Goal: Task Accomplishment & Management: Manage account settings

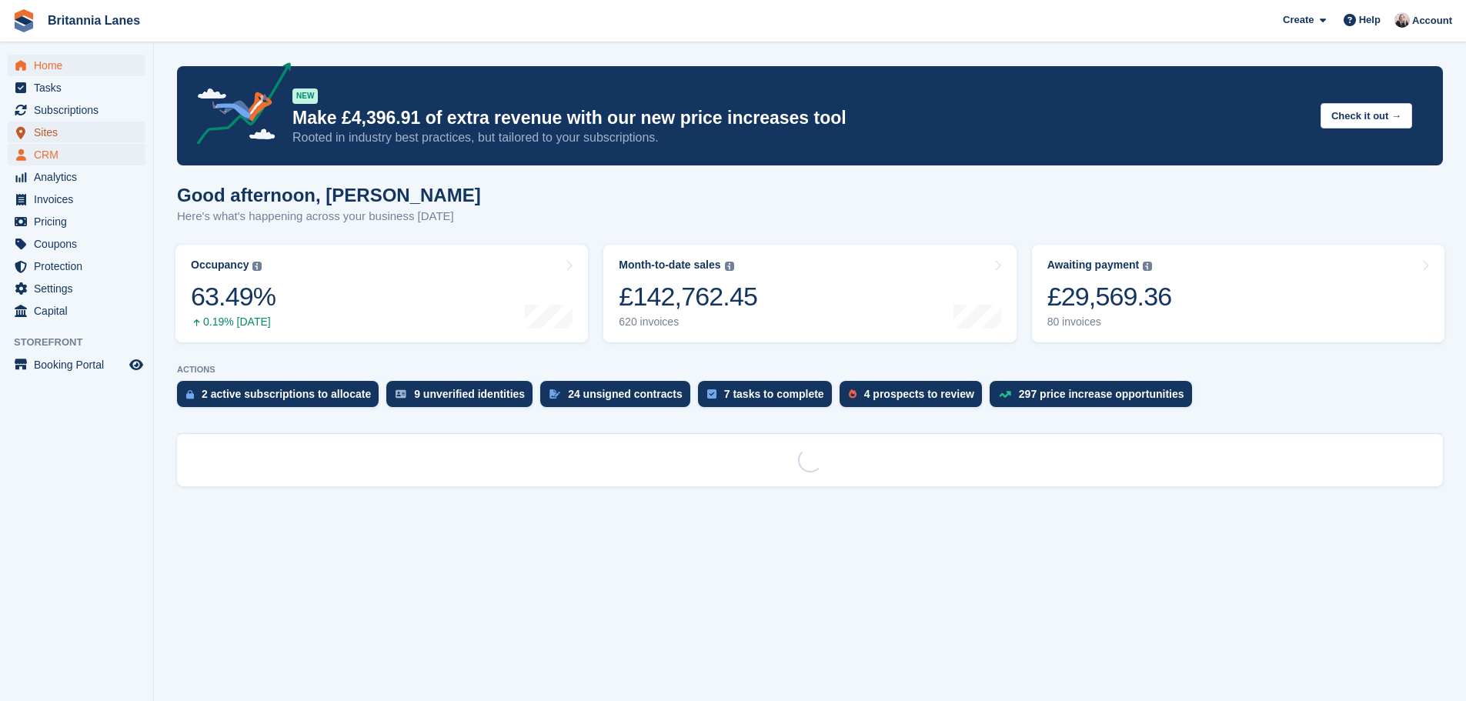
click at [74, 143] on ul "Sites Sites" at bounding box center [76, 133] width 153 height 22
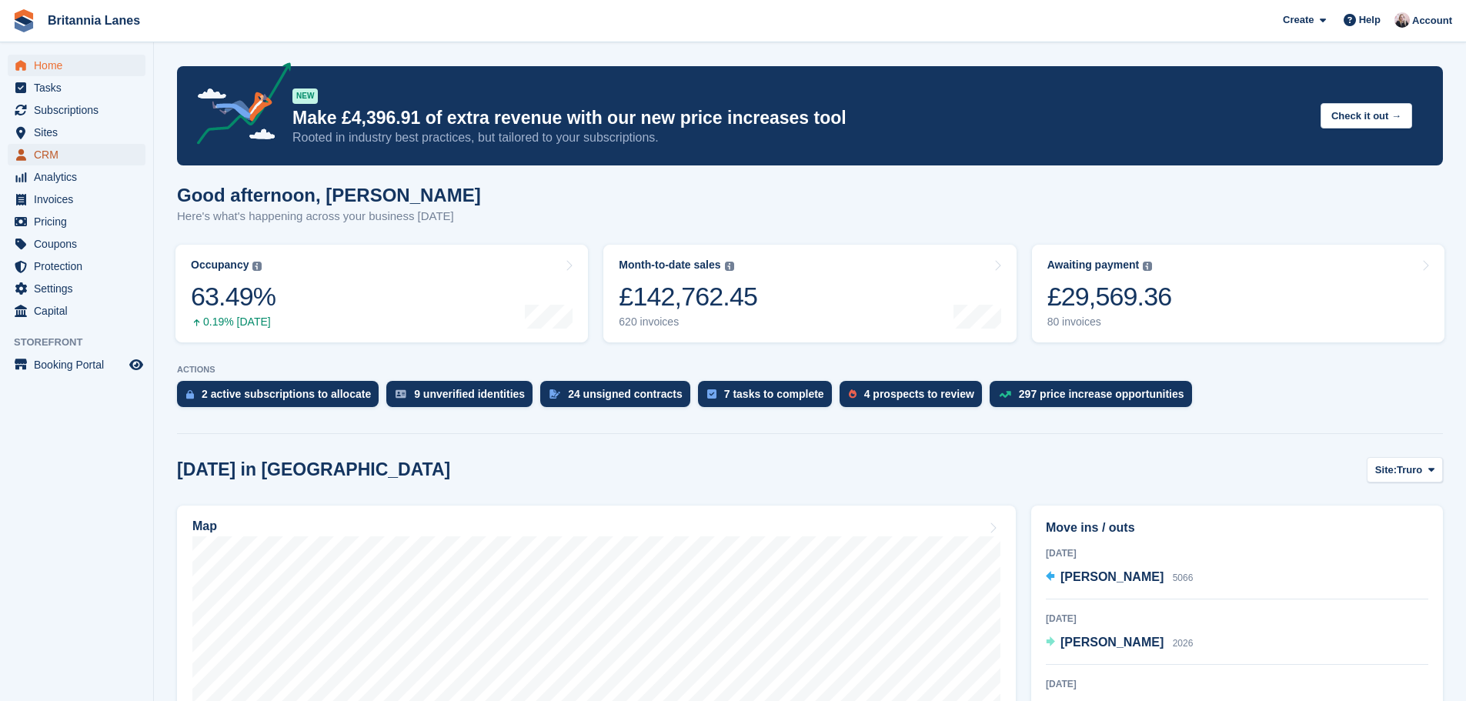
click at [69, 149] on span "CRM" at bounding box center [80, 155] width 92 height 22
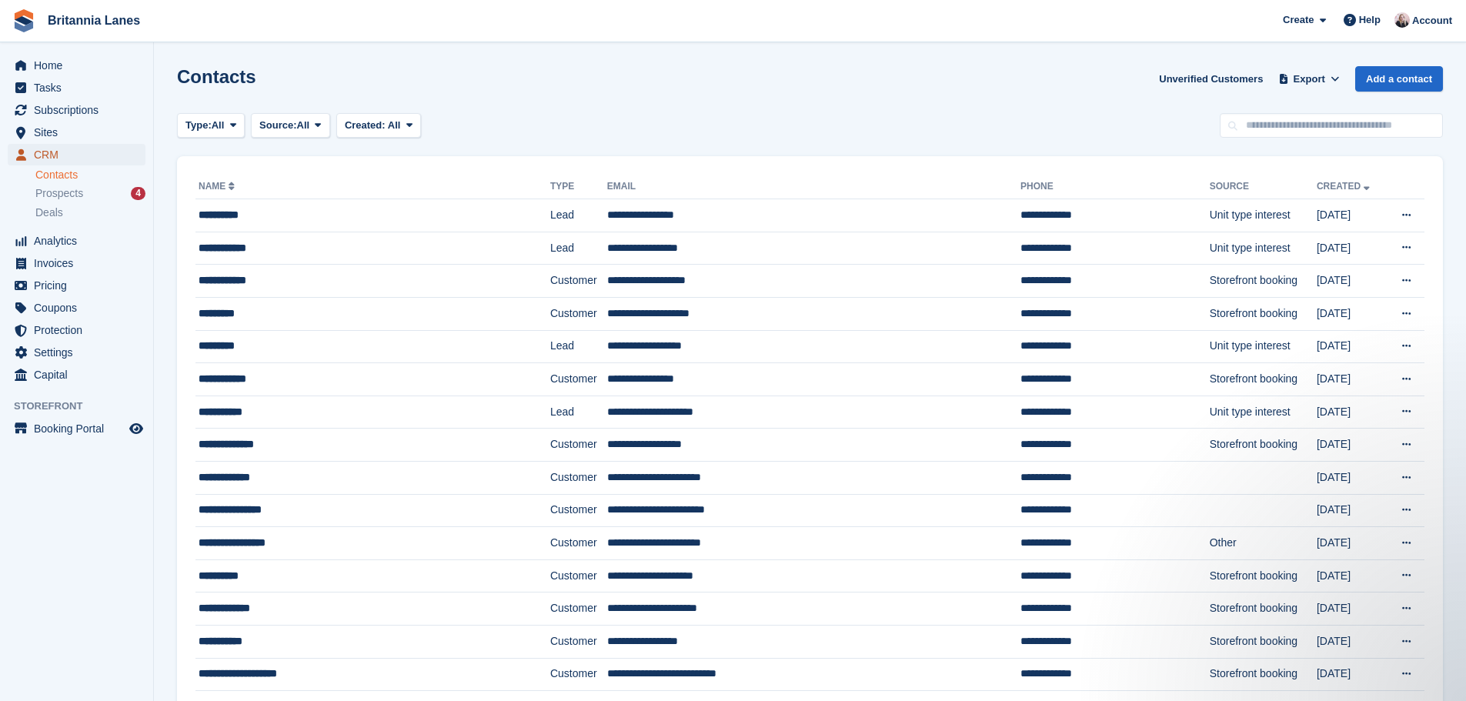
click at [23, 147] on span "menu" at bounding box center [21, 154] width 18 height 18
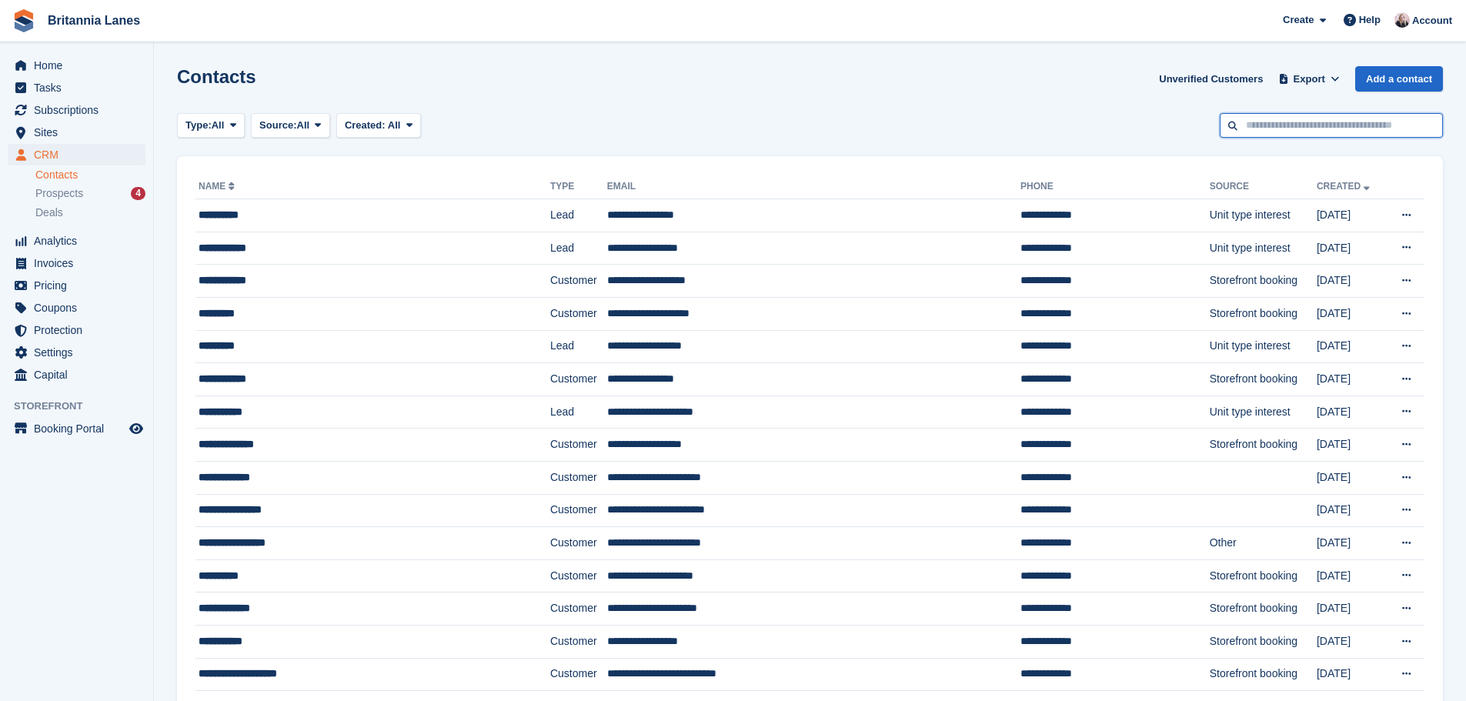
click at [1307, 137] on input "text" at bounding box center [1331, 125] width 223 height 25
type input "*****"
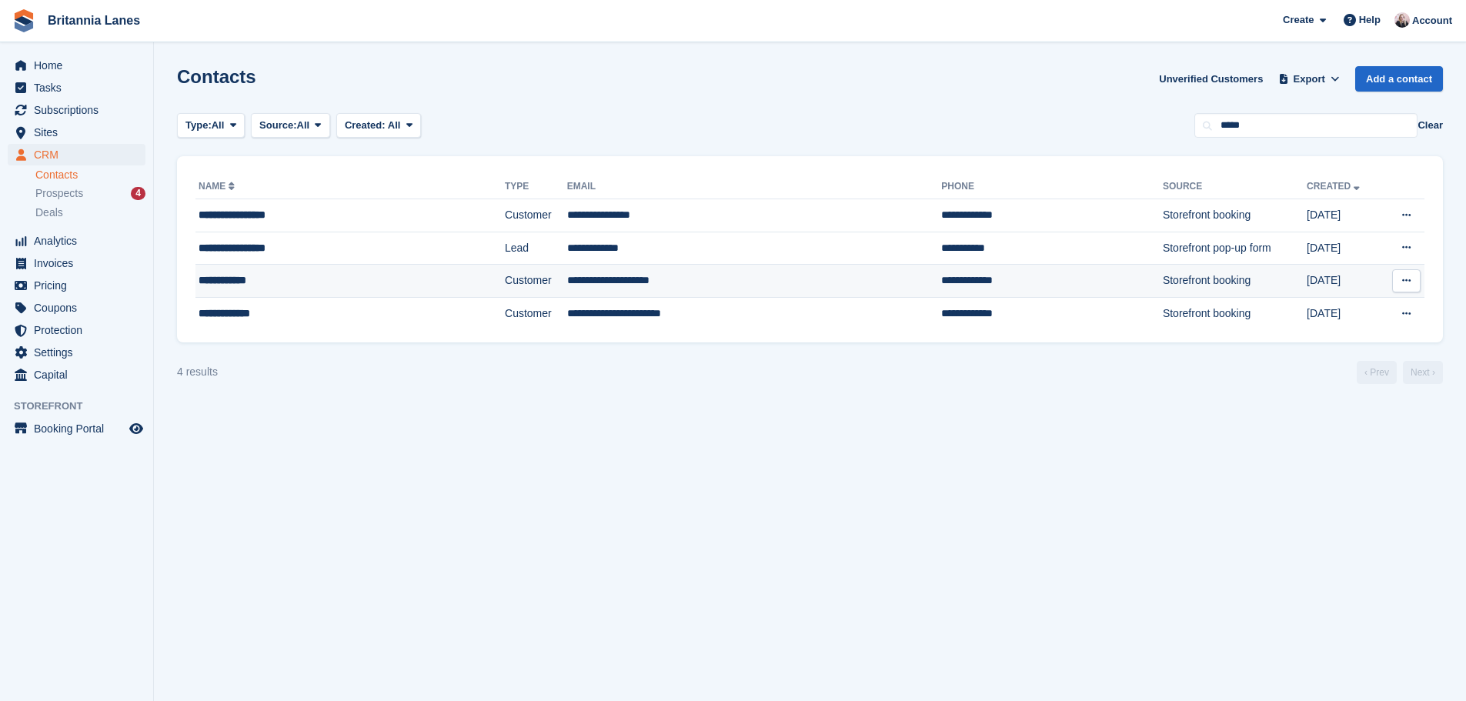
click at [505, 277] on td "Customer" at bounding box center [536, 281] width 62 height 33
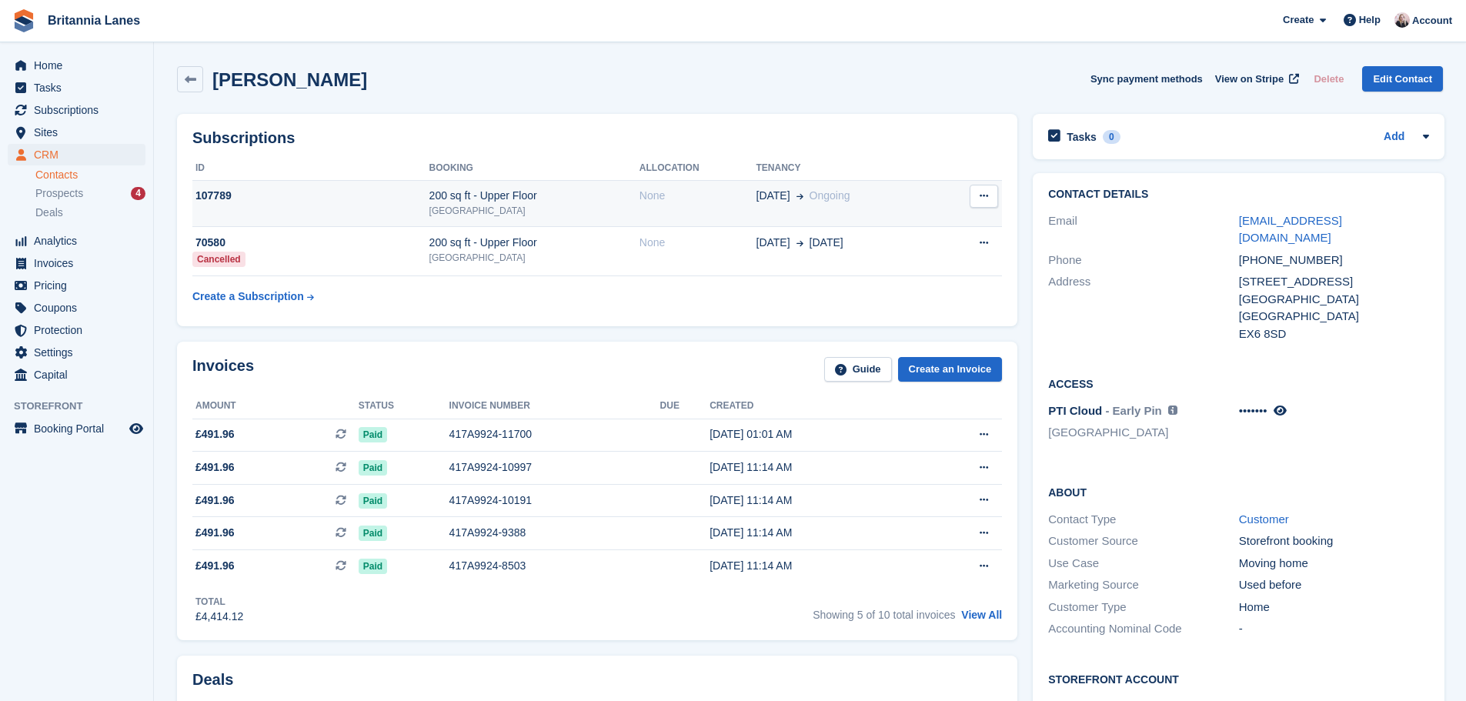
click at [984, 198] on icon at bounding box center [984, 196] width 8 height 10
click at [920, 226] on p "Cancel subscription" at bounding box center [924, 226] width 134 height 20
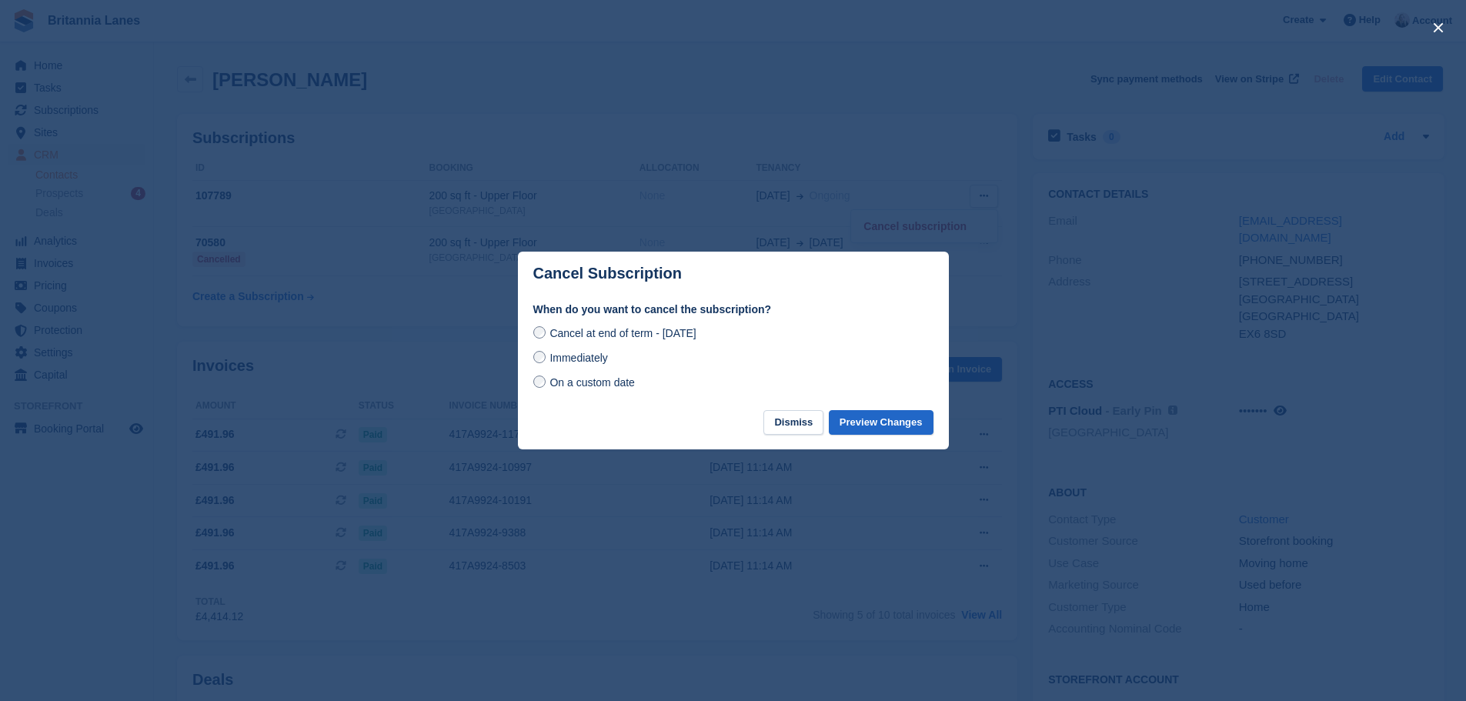
click at [587, 379] on span "On a custom date" at bounding box center [592, 382] width 85 height 12
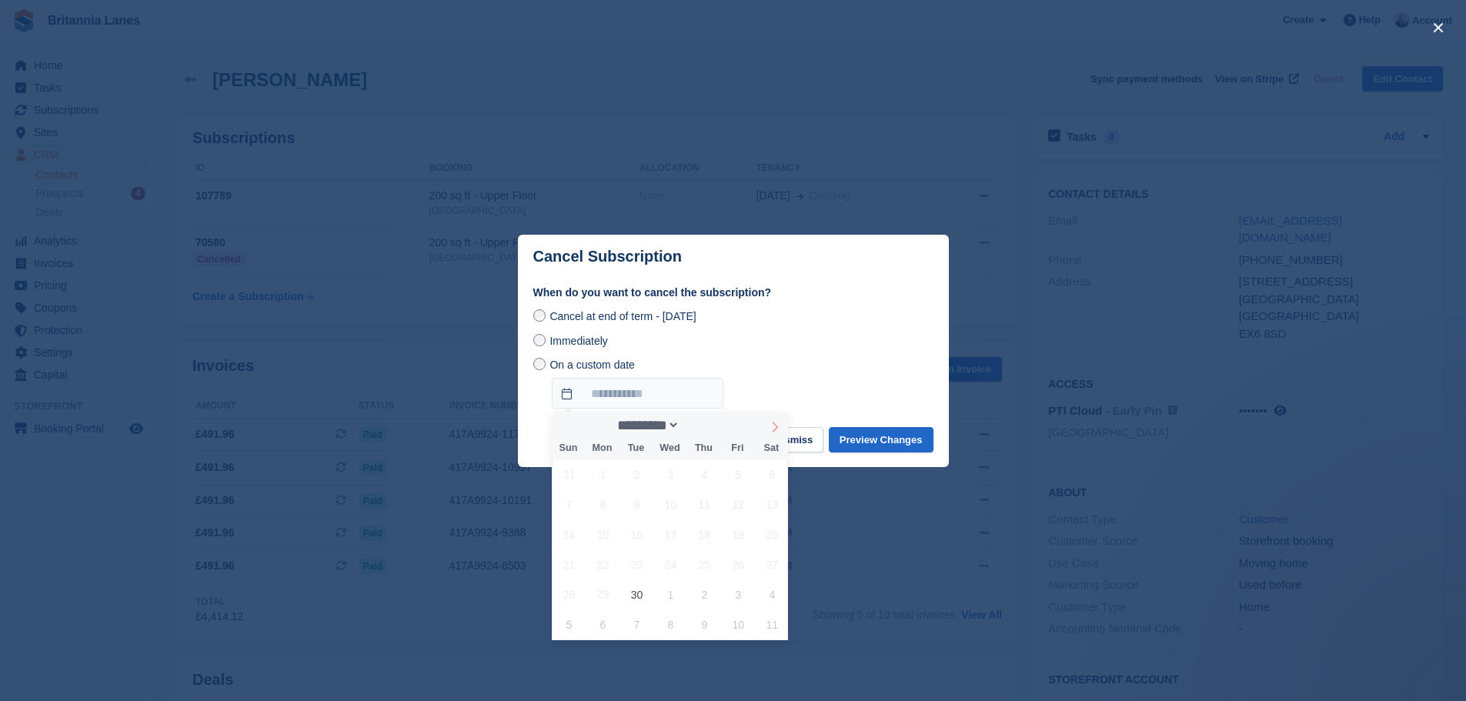
click at [770, 424] on icon at bounding box center [775, 427] width 11 height 11
click at [570, 428] on span at bounding box center [565, 425] width 26 height 26
select select "*"
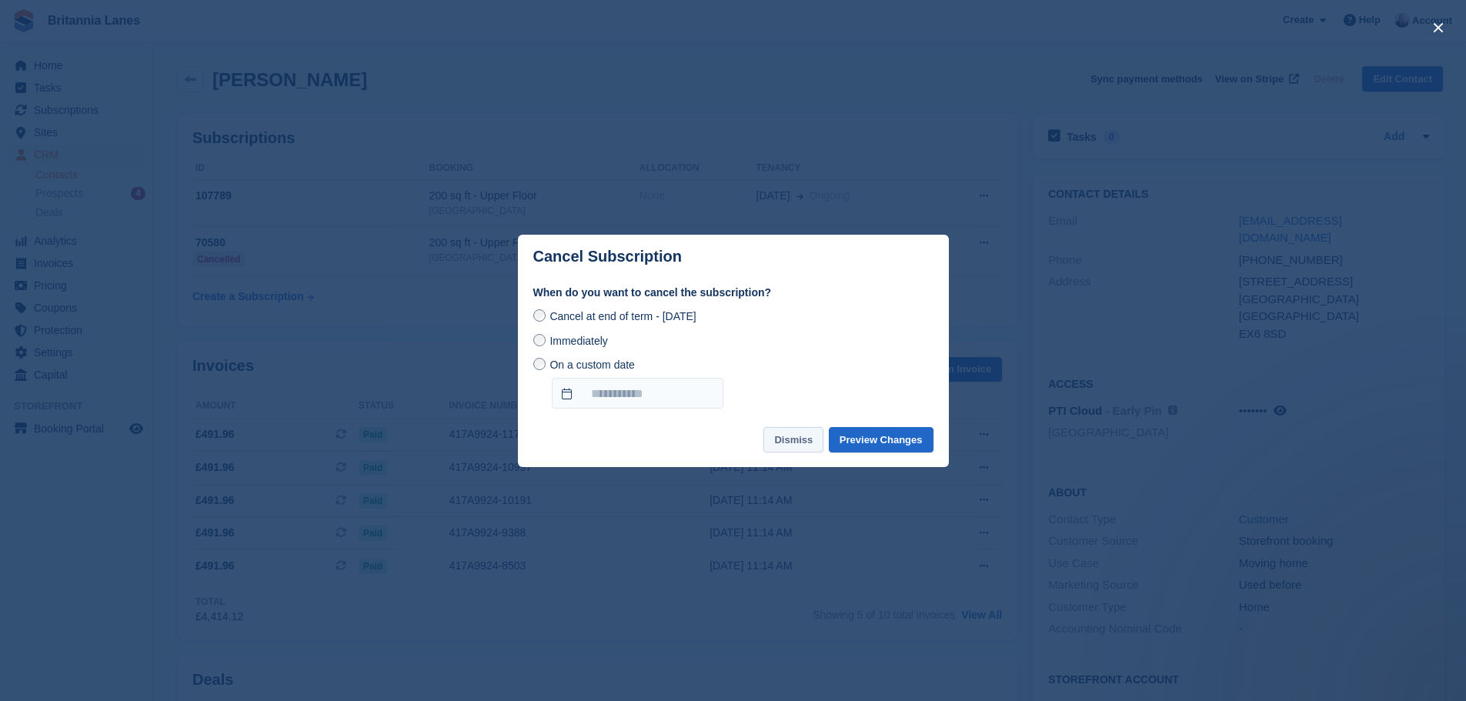
click at [797, 438] on button "Dismiss" at bounding box center [794, 439] width 60 height 25
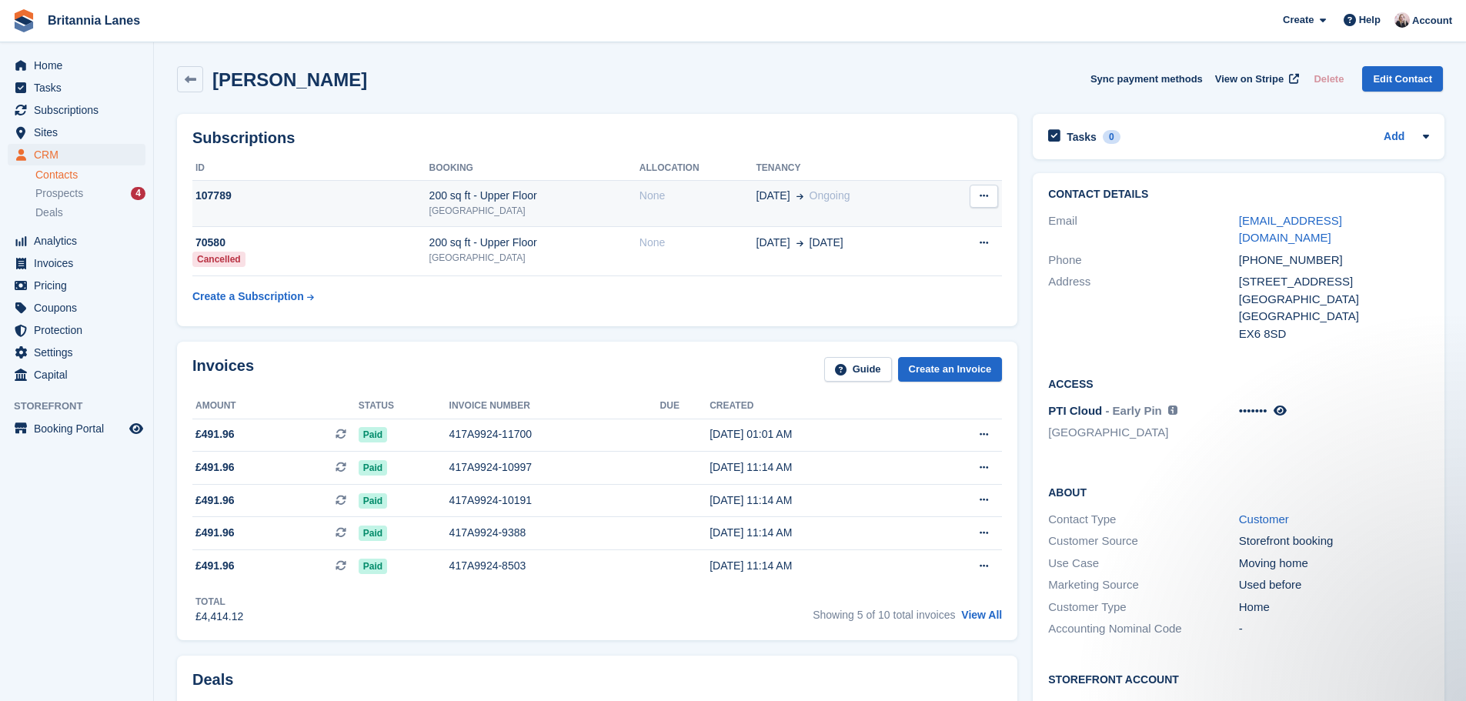
click at [983, 201] on icon at bounding box center [984, 196] width 8 height 10
click at [883, 225] on p "Cancel subscription" at bounding box center [924, 226] width 134 height 20
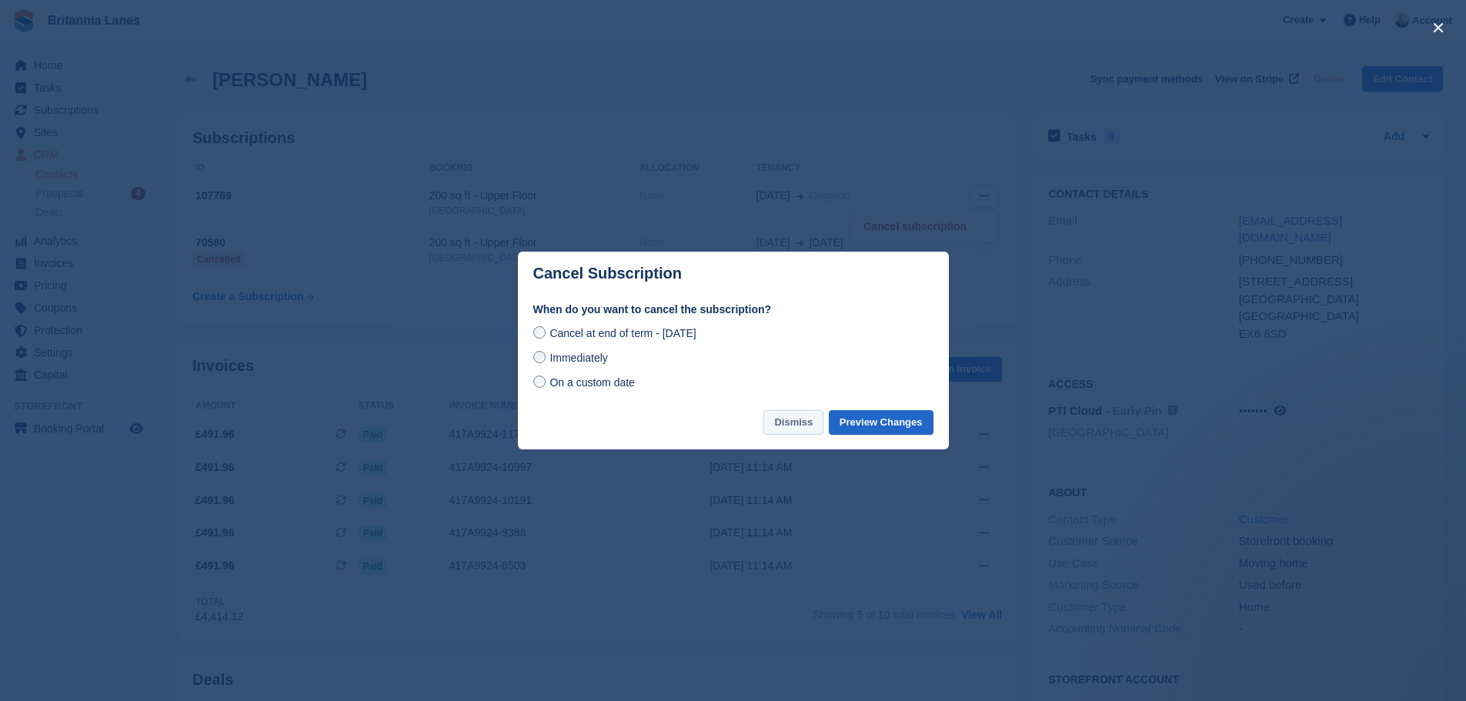
click at [819, 412] on button "Dismiss" at bounding box center [794, 422] width 60 height 25
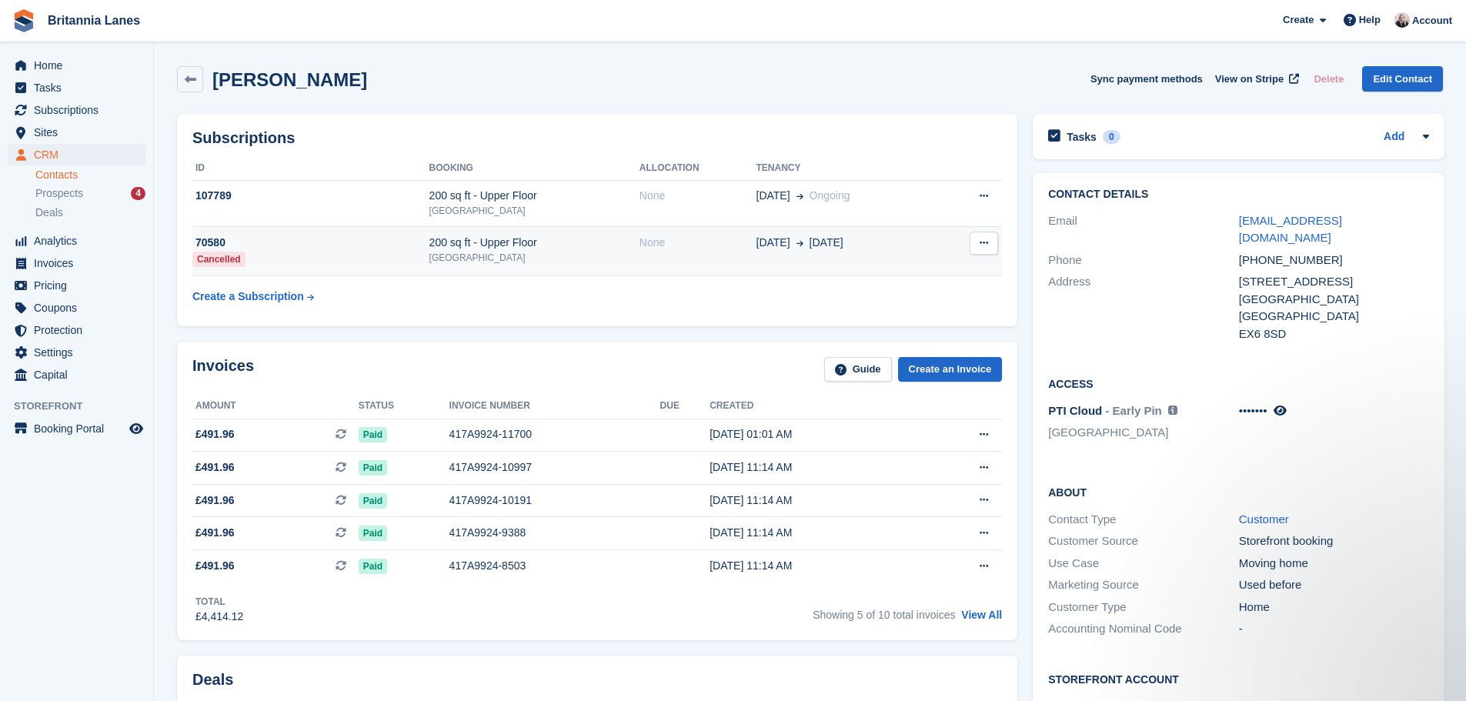
click at [667, 242] on div "None" at bounding box center [698, 243] width 117 height 16
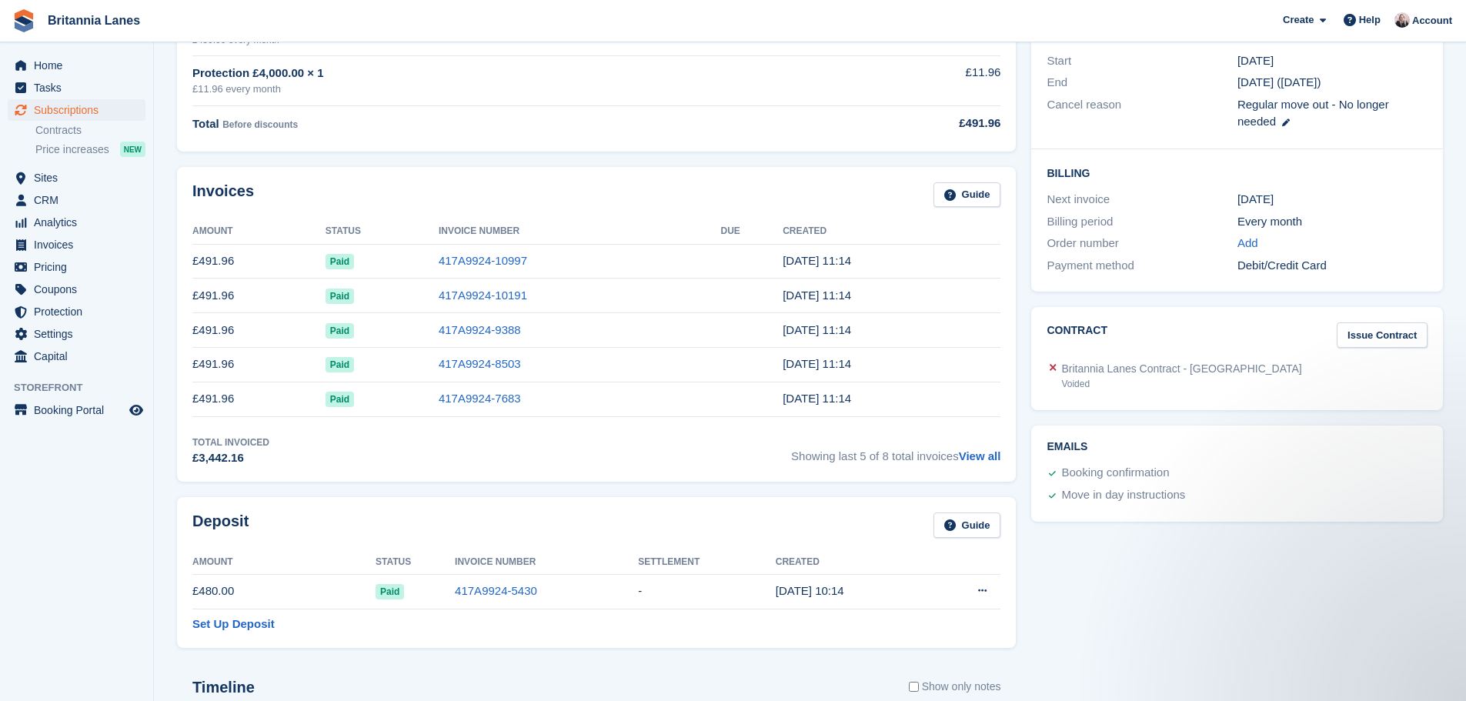
scroll to position [385, 0]
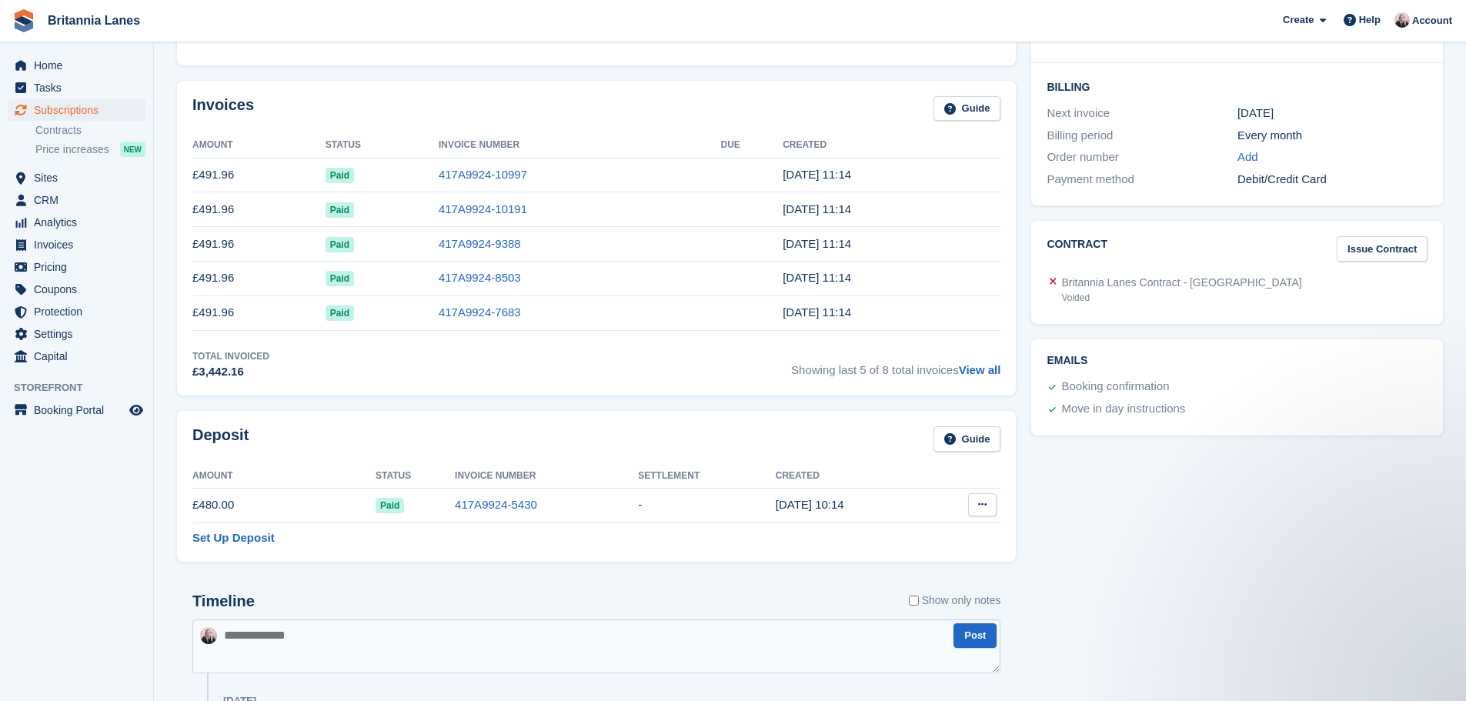
click at [976, 504] on button at bounding box center [982, 504] width 28 height 23
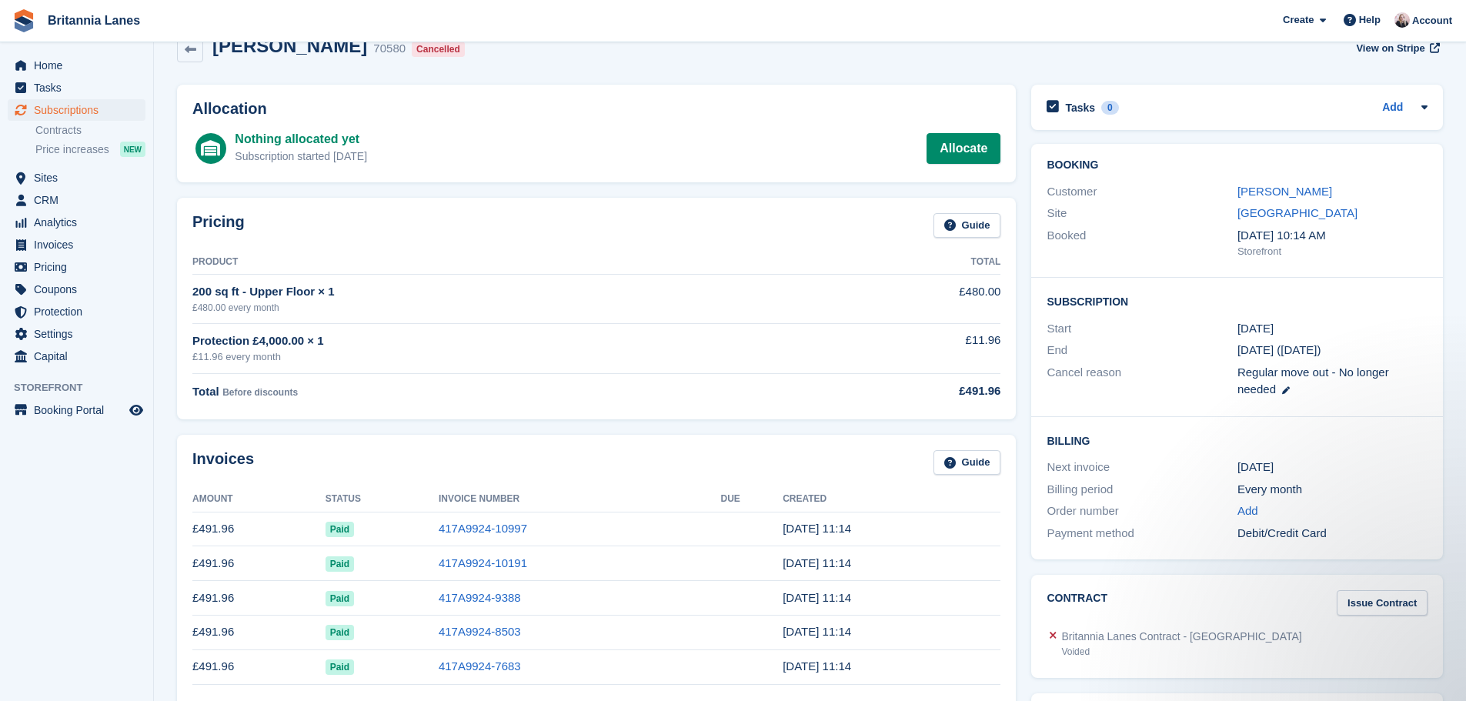
scroll to position [0, 0]
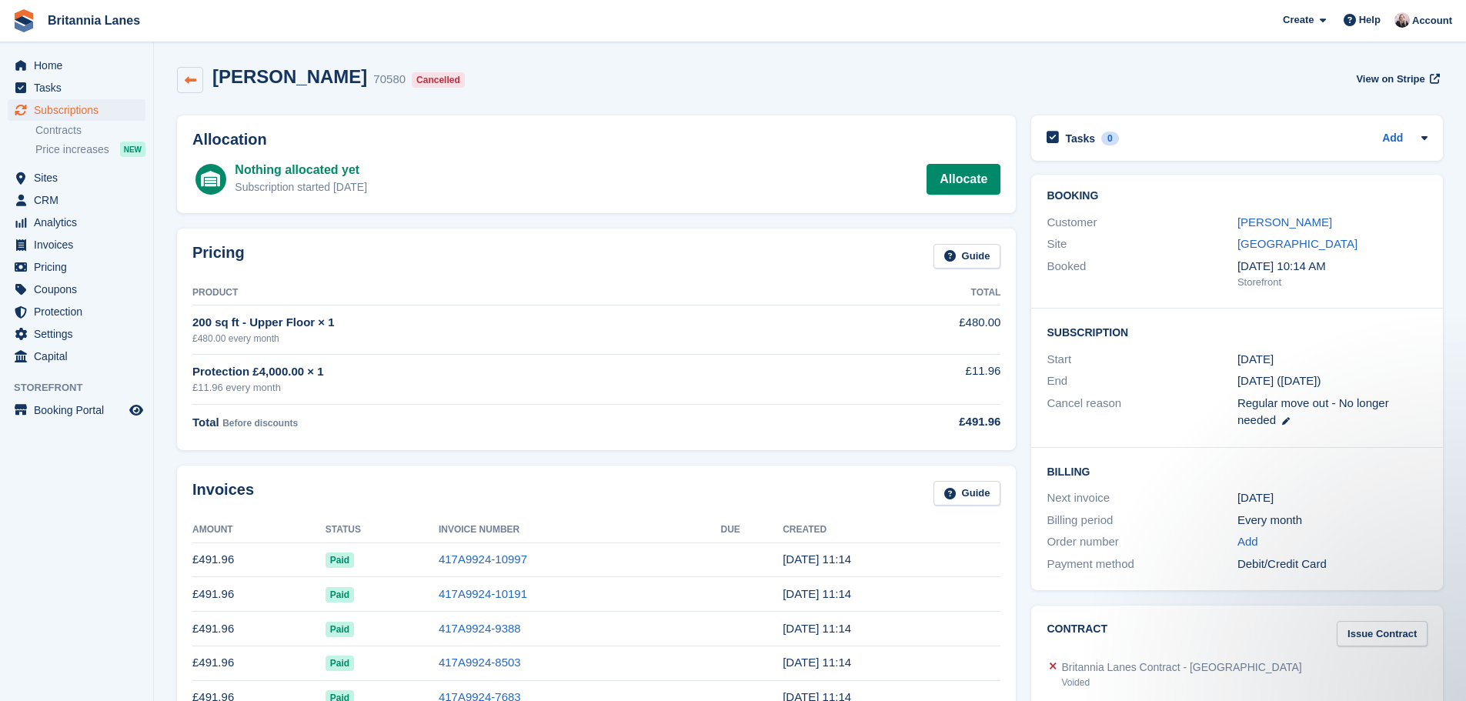
click at [182, 78] on link at bounding box center [190, 80] width 26 height 26
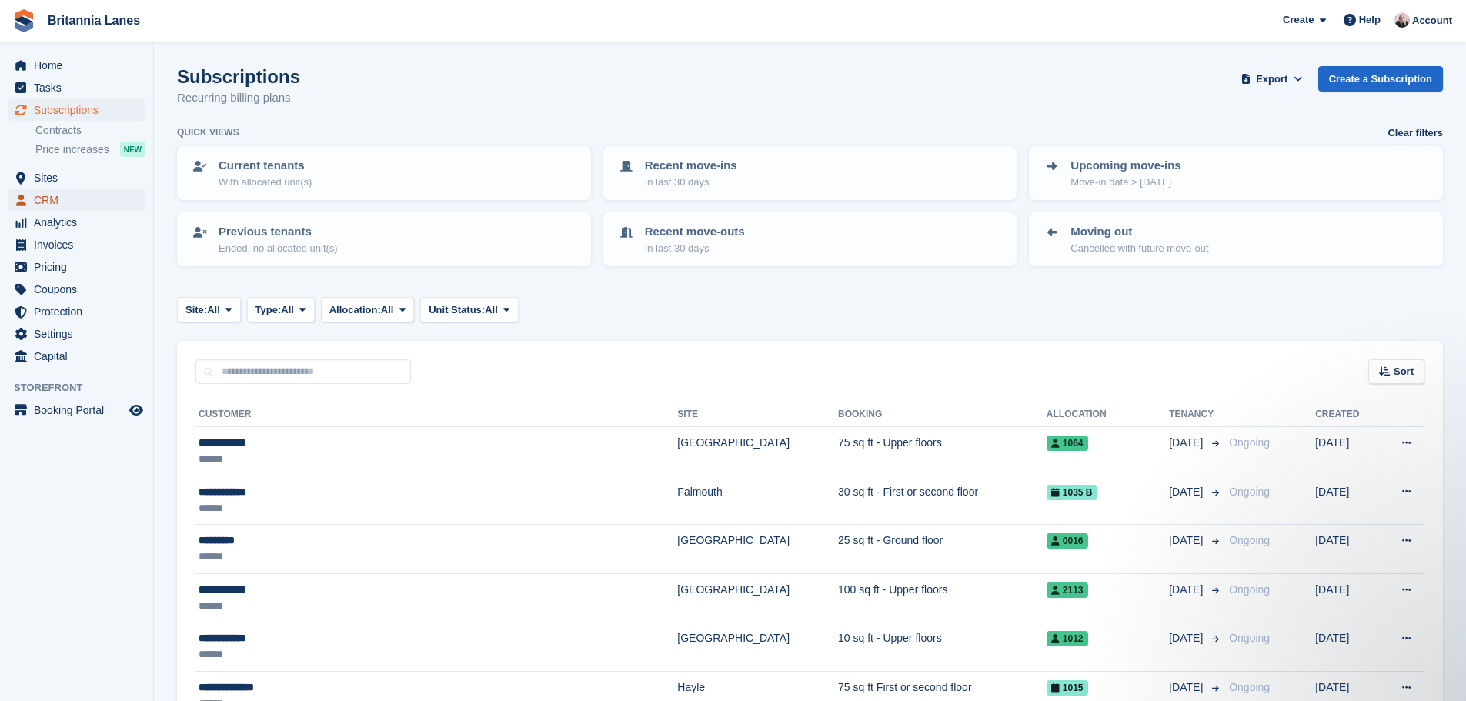
click at [42, 201] on span "CRM" at bounding box center [80, 200] width 92 height 22
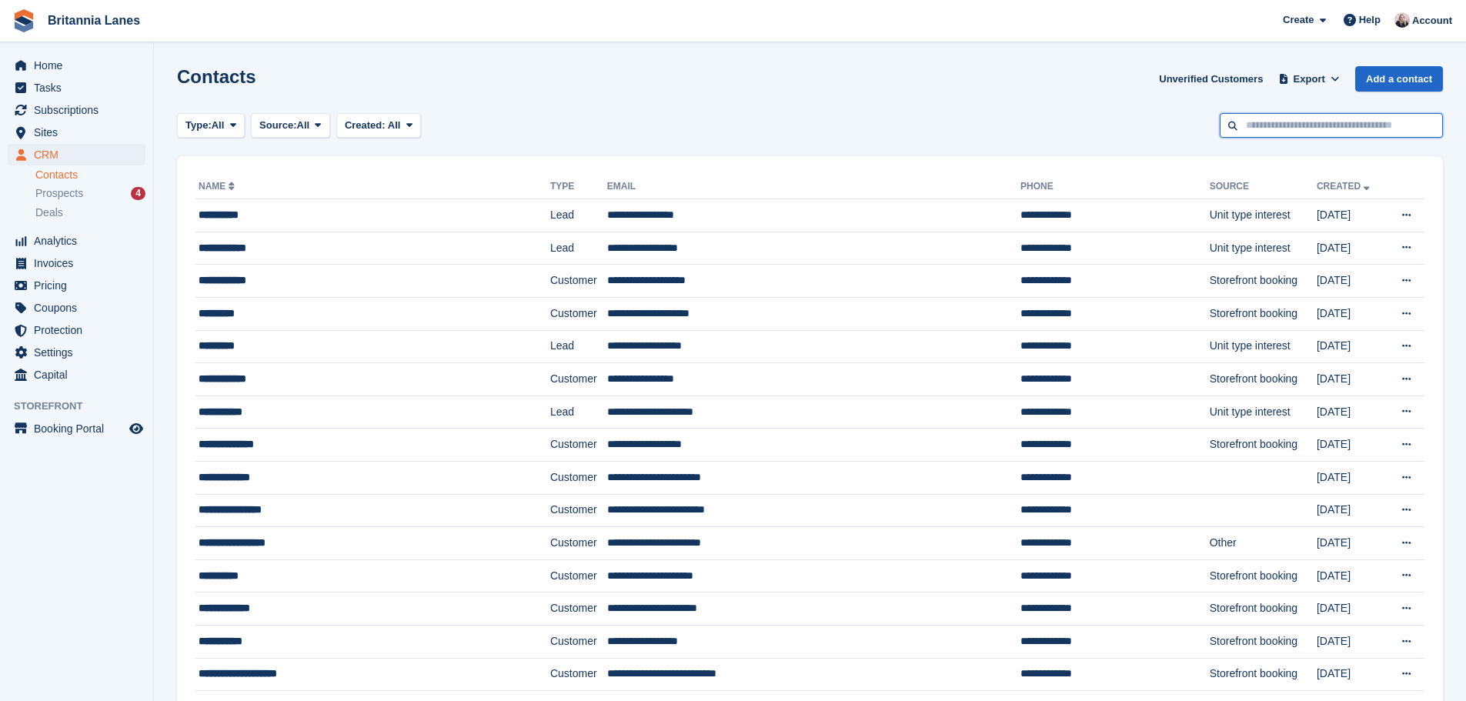
click at [1259, 122] on input "text" at bounding box center [1331, 125] width 223 height 25
type input "********"
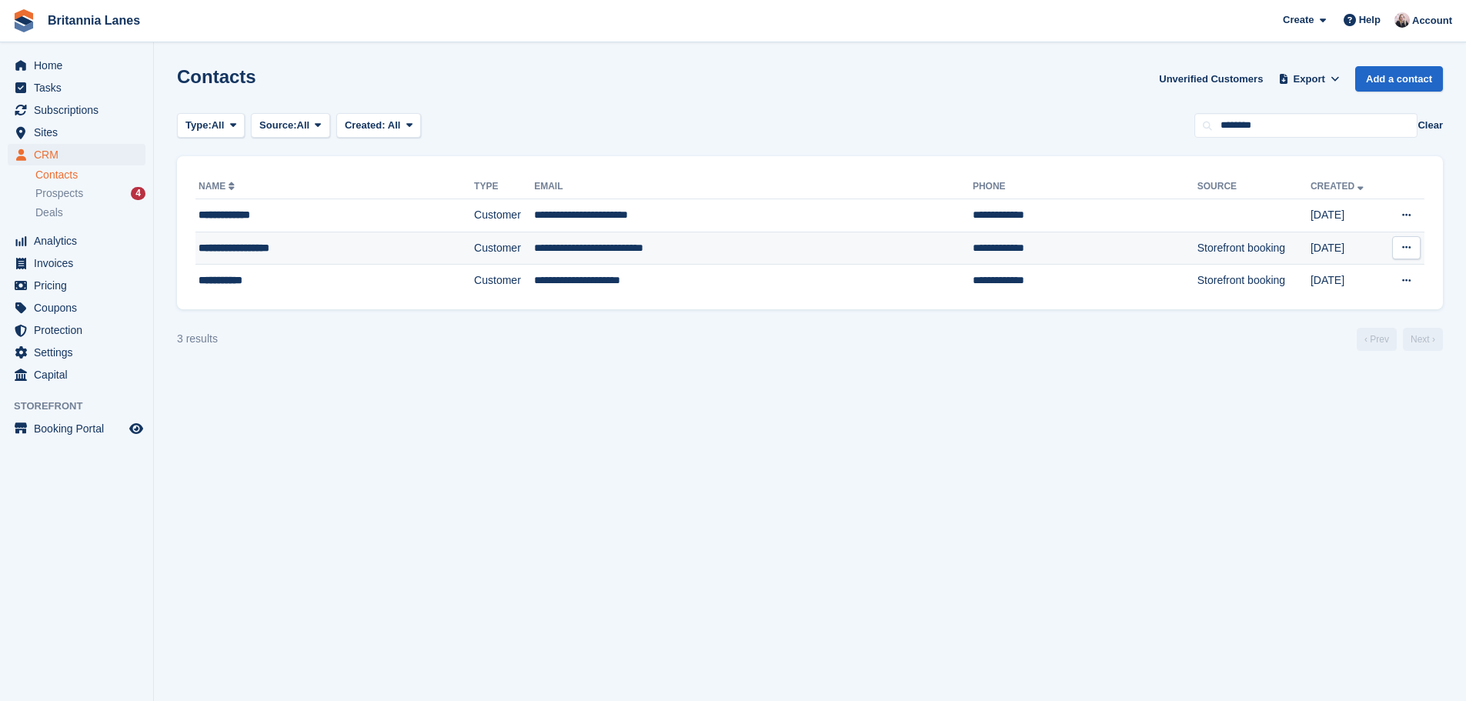
click at [378, 247] on div "**********" at bounding box center [305, 248] width 213 height 16
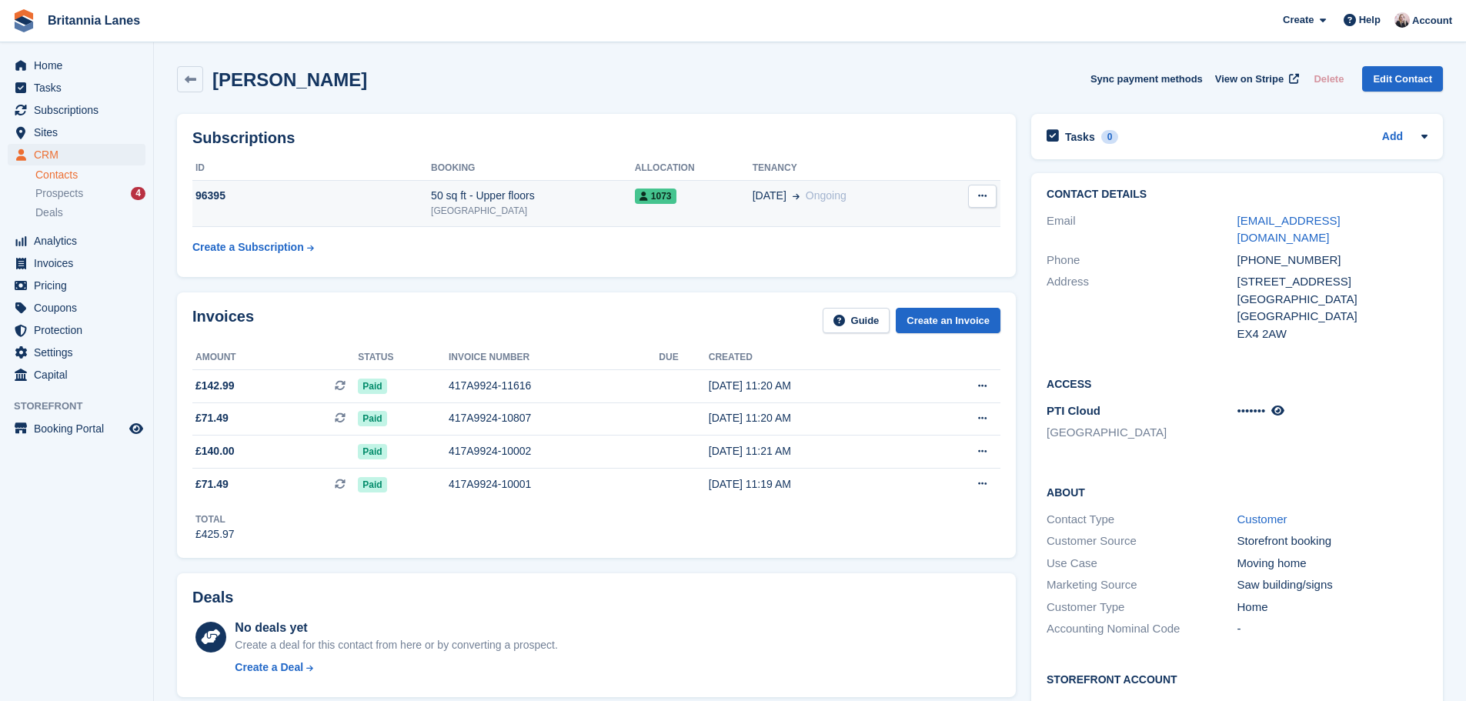
click at [547, 203] on div "50 sq ft - Upper floors" at bounding box center [533, 196] width 204 height 16
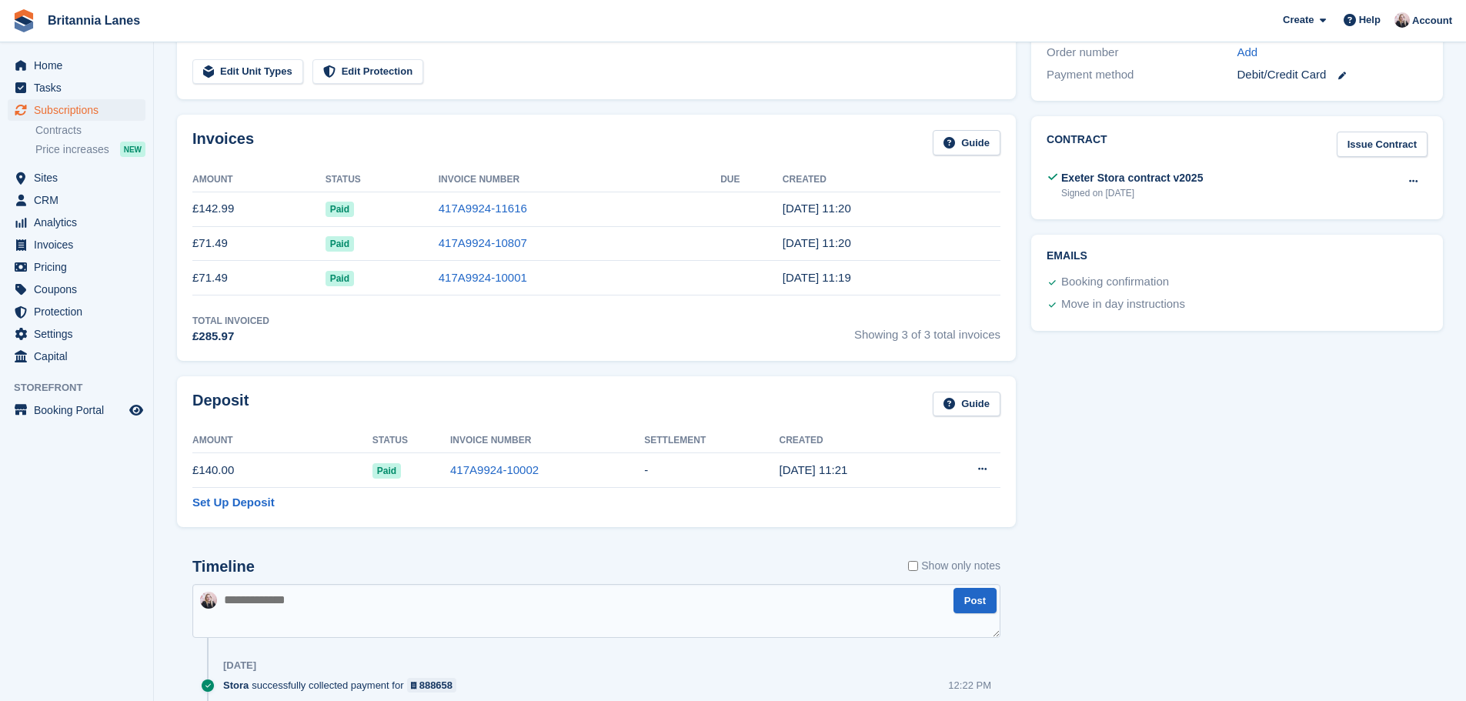
scroll to position [462, 0]
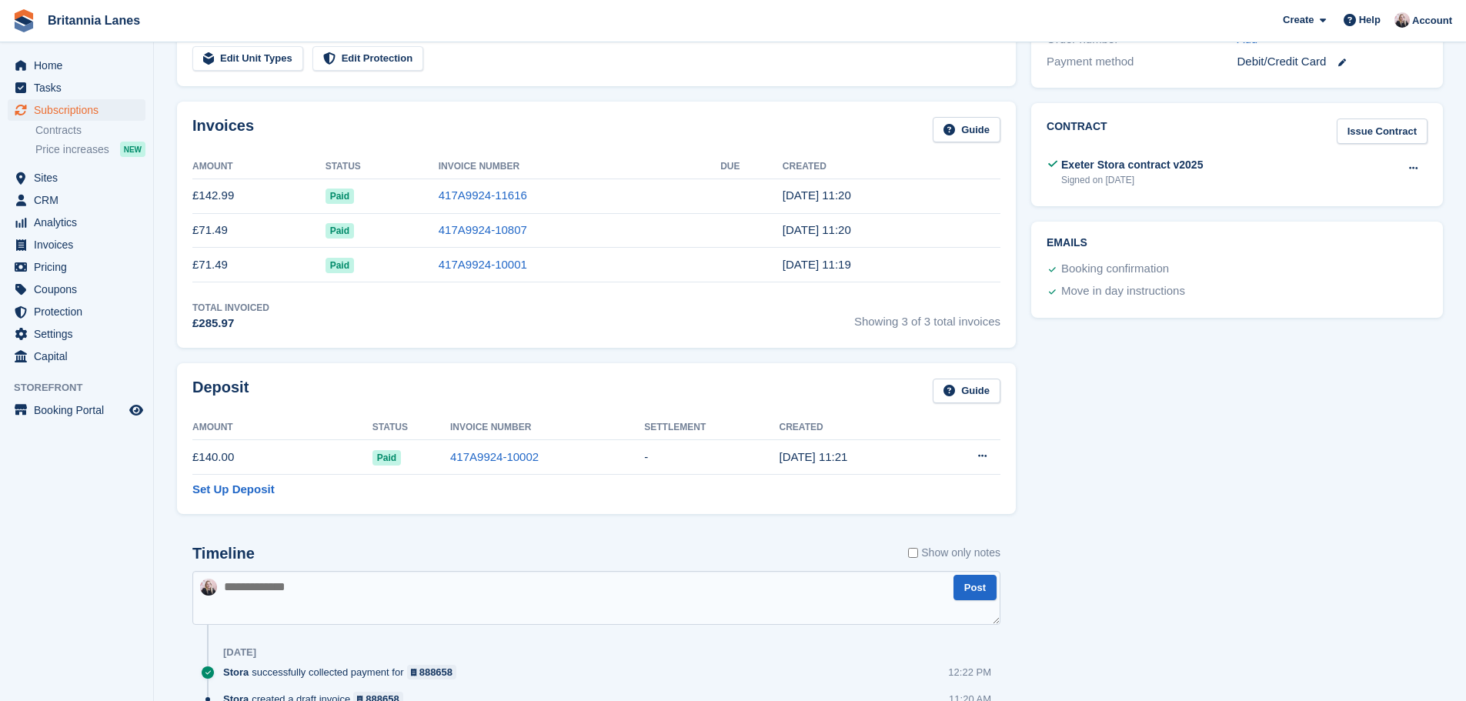
click at [966, 459] on td "Settle deposit" at bounding box center [965, 457] width 72 height 35
click at [980, 460] on icon at bounding box center [982, 456] width 8 height 10
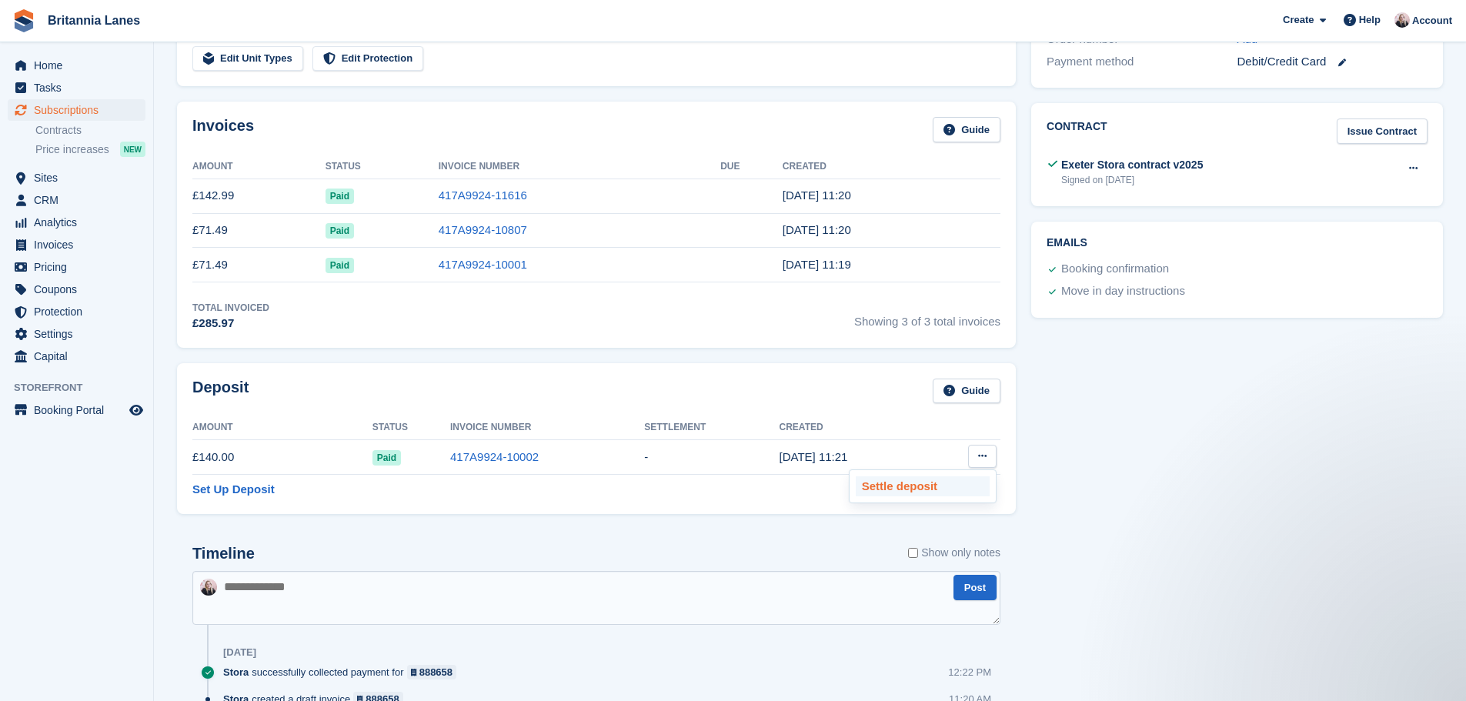
scroll to position [0, 0]
click at [934, 483] on p "Settle deposit" at bounding box center [923, 486] width 134 height 20
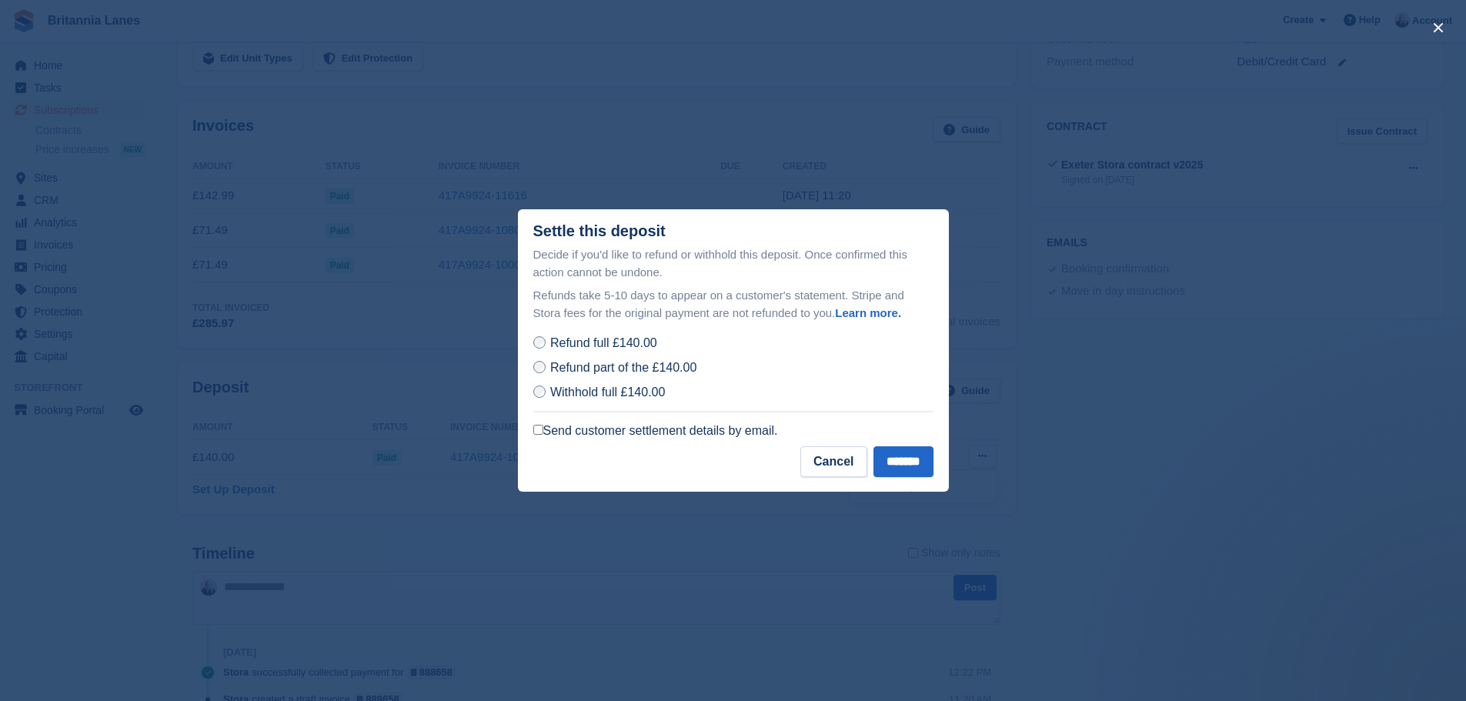
click at [574, 433] on label "Send customer settlement details by email." at bounding box center [655, 430] width 245 height 15
click at [915, 463] on input "*******" at bounding box center [904, 461] width 60 height 31
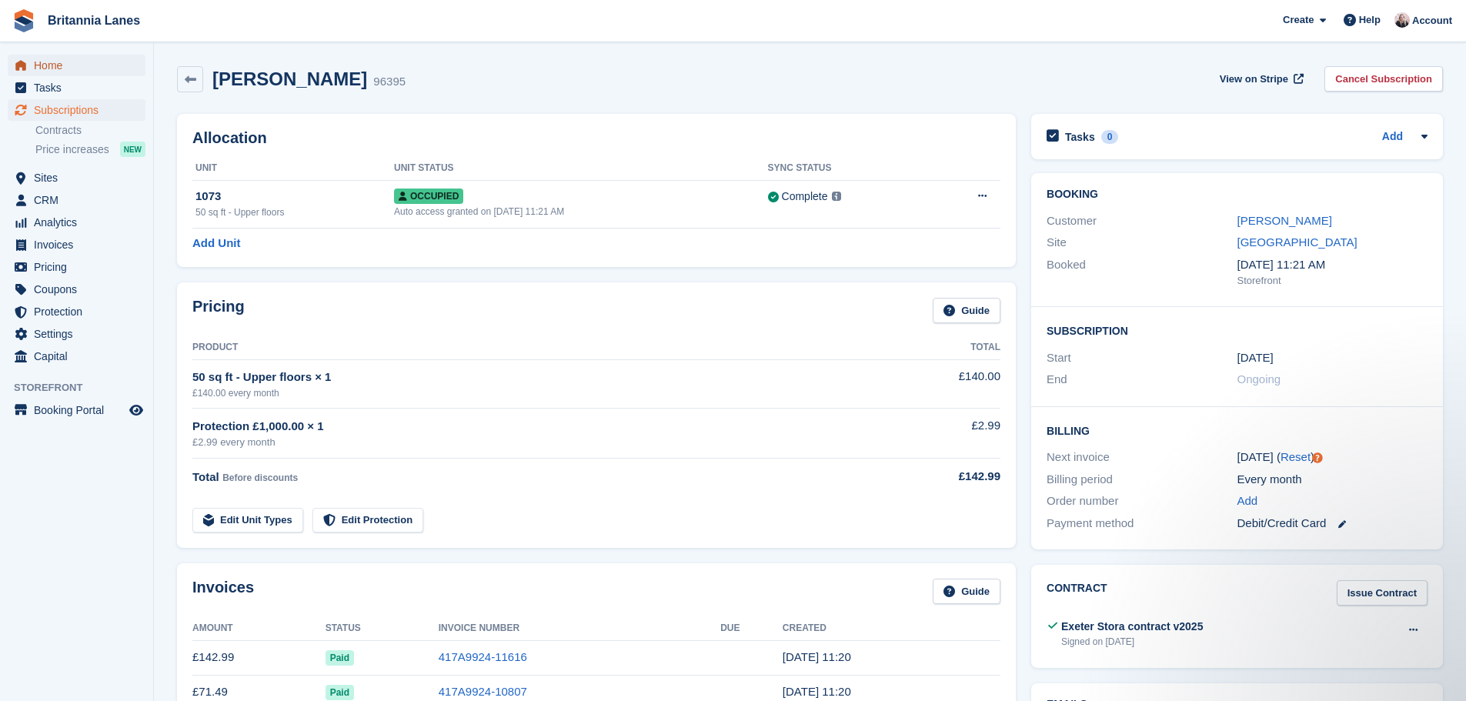
click at [91, 61] on span "Home" at bounding box center [80, 66] width 92 height 22
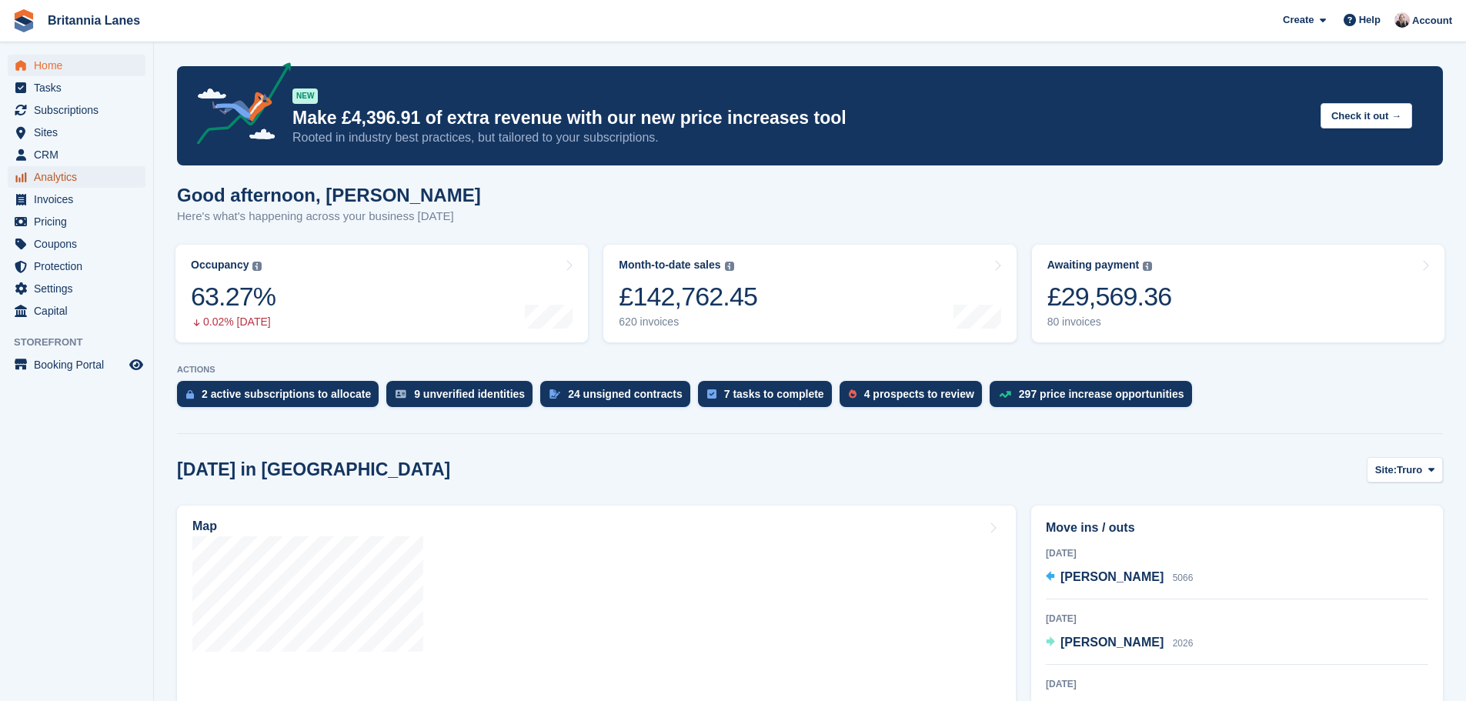
click at [58, 184] on span "Analytics" at bounding box center [80, 177] width 92 height 22
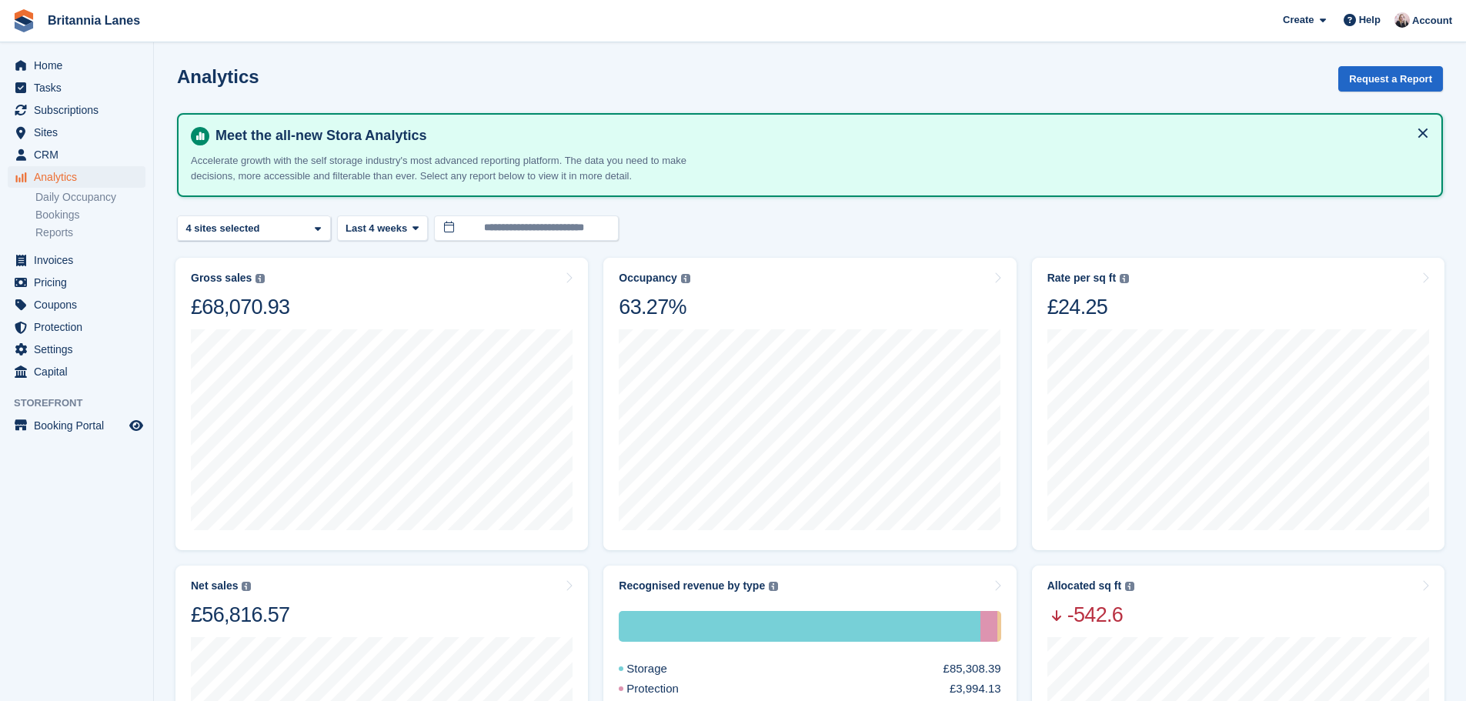
click at [309, 233] on div "Truro 2 sites selected 3 sites selected 4 sites selected" at bounding box center [254, 228] width 154 height 25
click at [239, 304] on div "Truro" at bounding box center [254, 300] width 140 height 25
click at [237, 322] on div "Falmouth" at bounding box center [254, 325] width 140 height 25
click at [239, 381] on div "Hayle" at bounding box center [254, 393] width 140 height 25
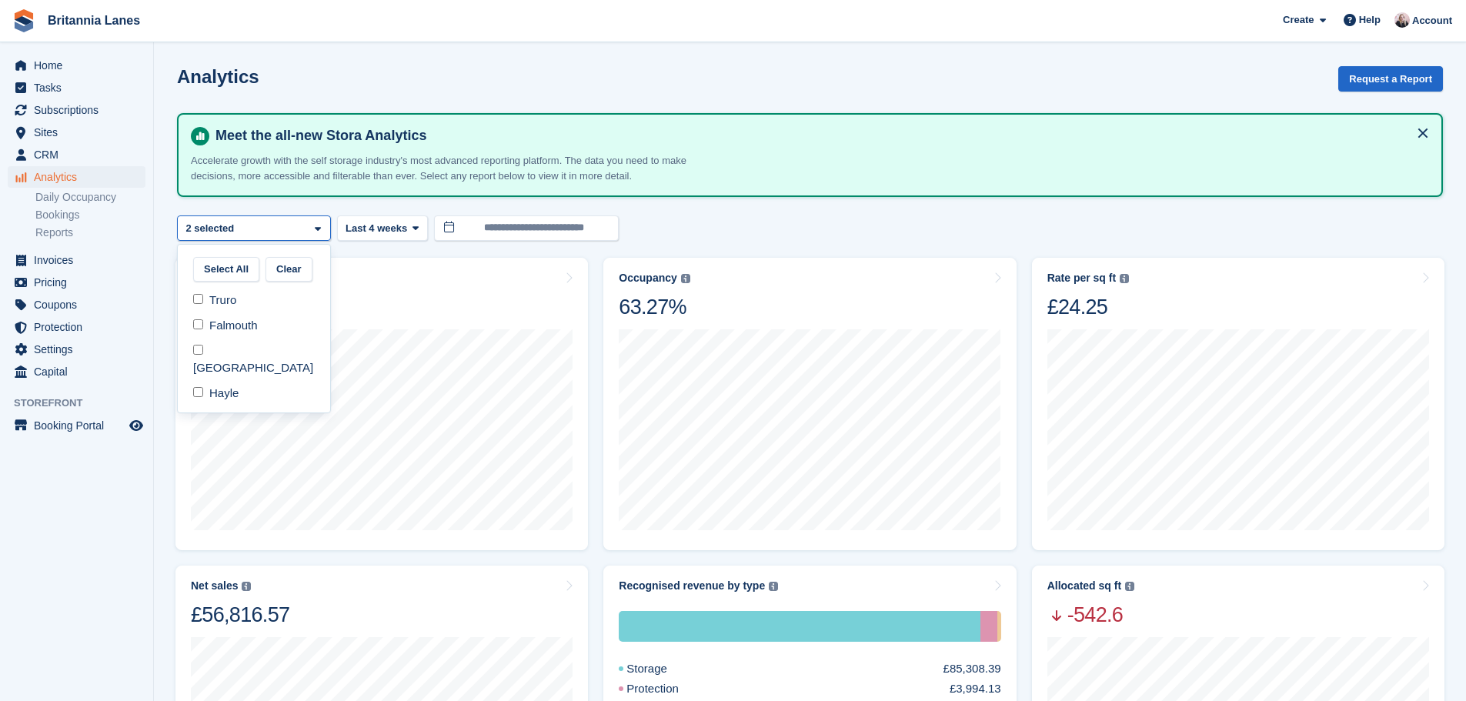
select select "****"
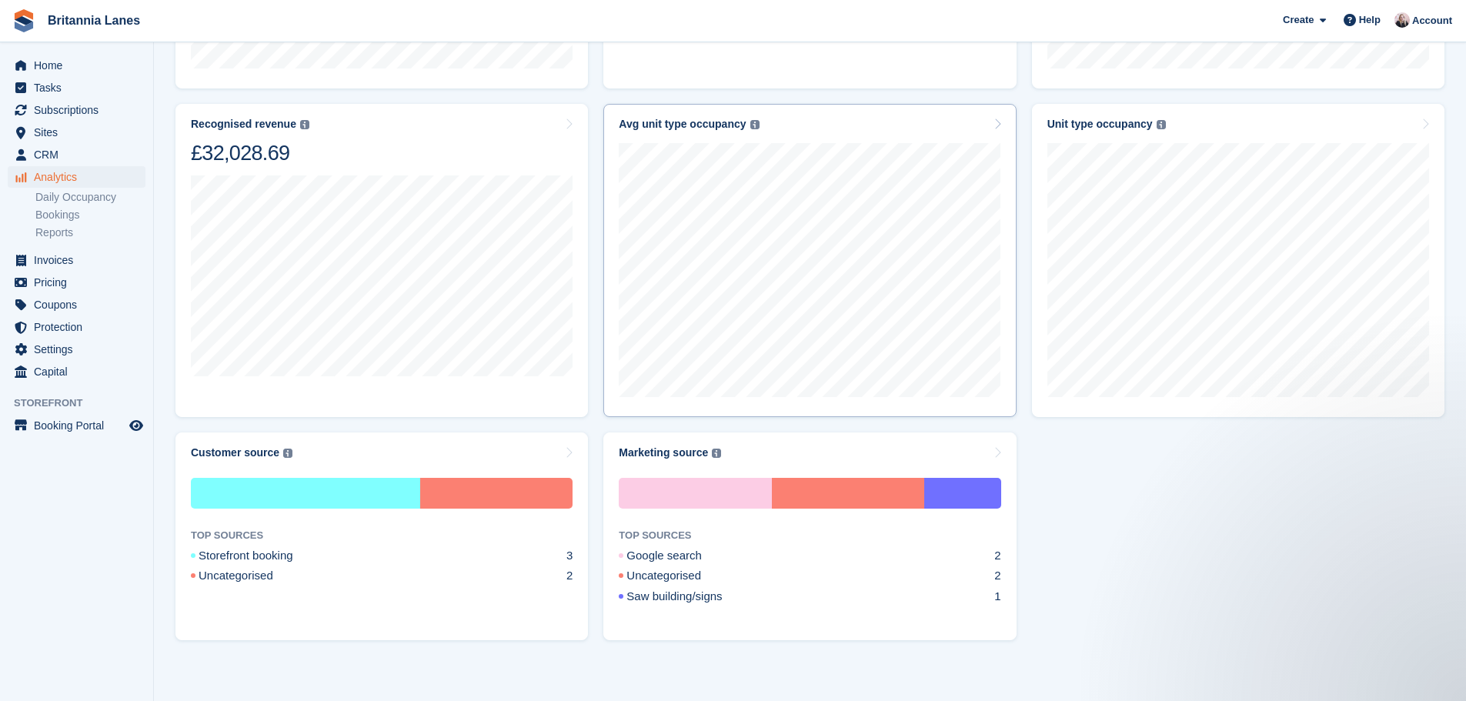
click at [836, 139] on div "100 sq ft - Upper floors Unavailable 200 sq ft Vacant 959.09 sq ft In use 2,140…" at bounding box center [810, 267] width 382 height 272
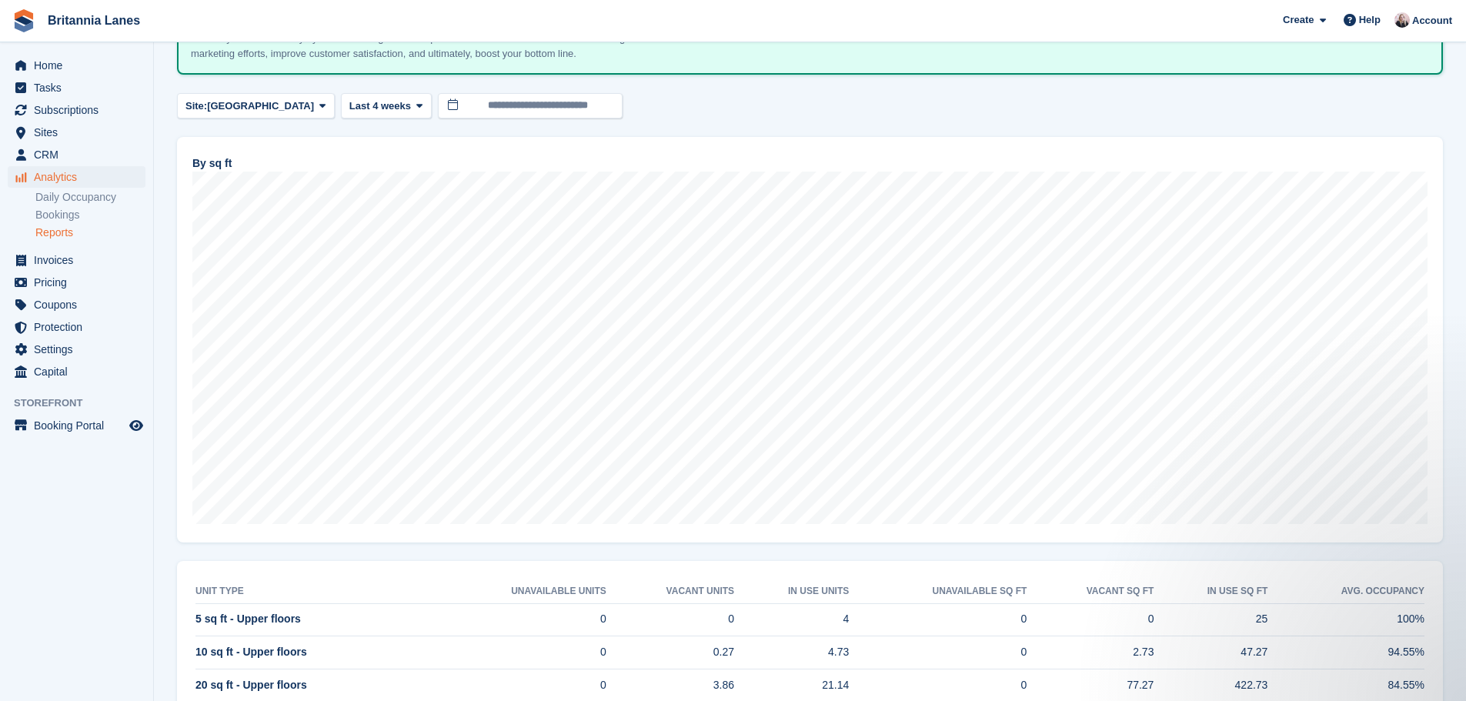
scroll to position [154, 0]
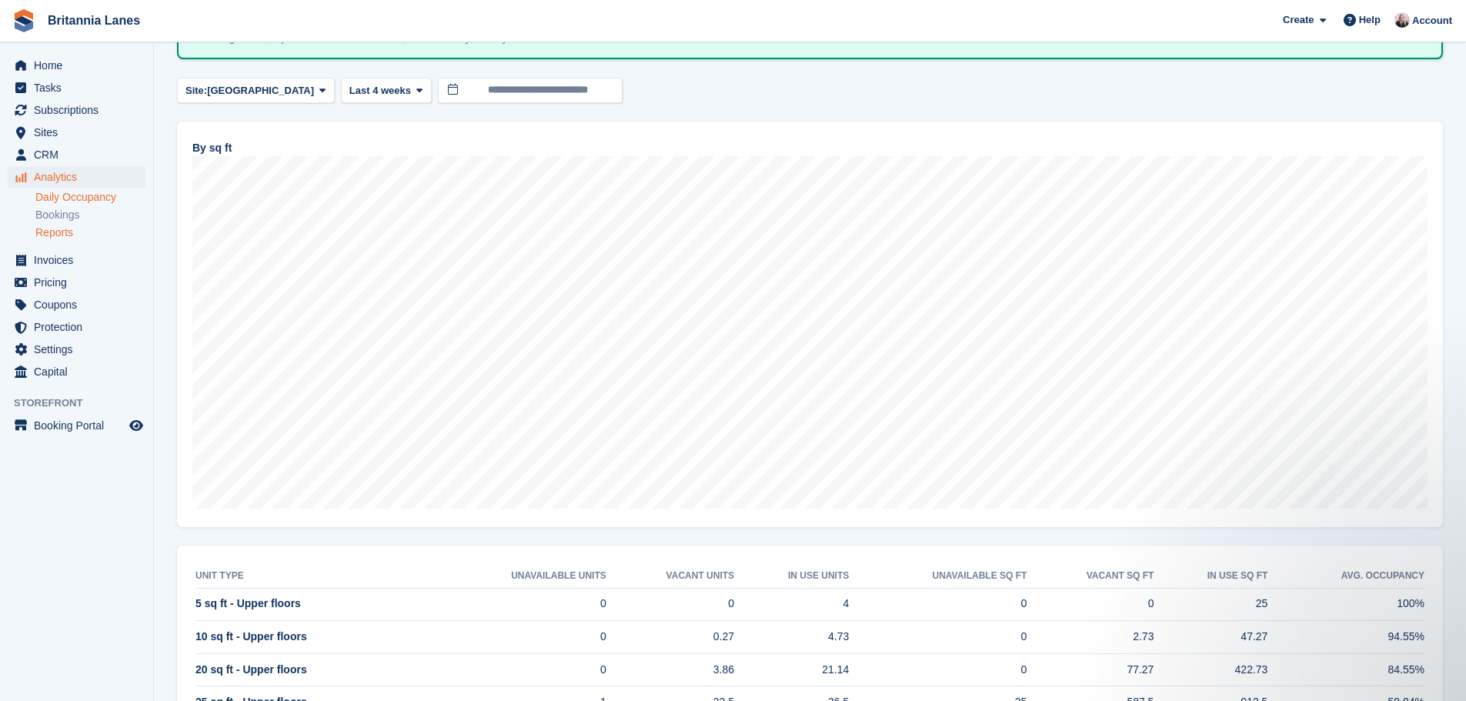
click at [83, 196] on link "Daily Occupancy" at bounding box center [90, 197] width 110 height 15
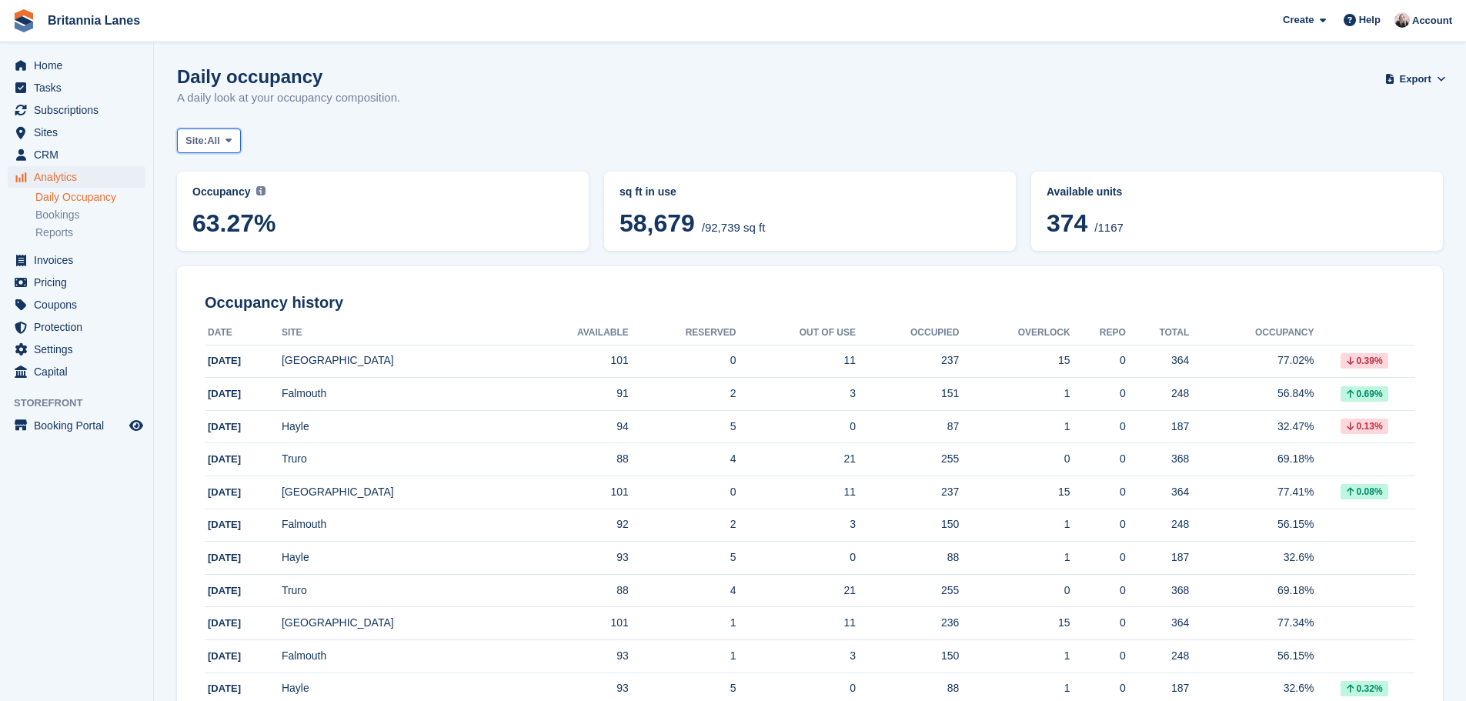
click at [206, 143] on span "Site:" at bounding box center [197, 140] width 22 height 15
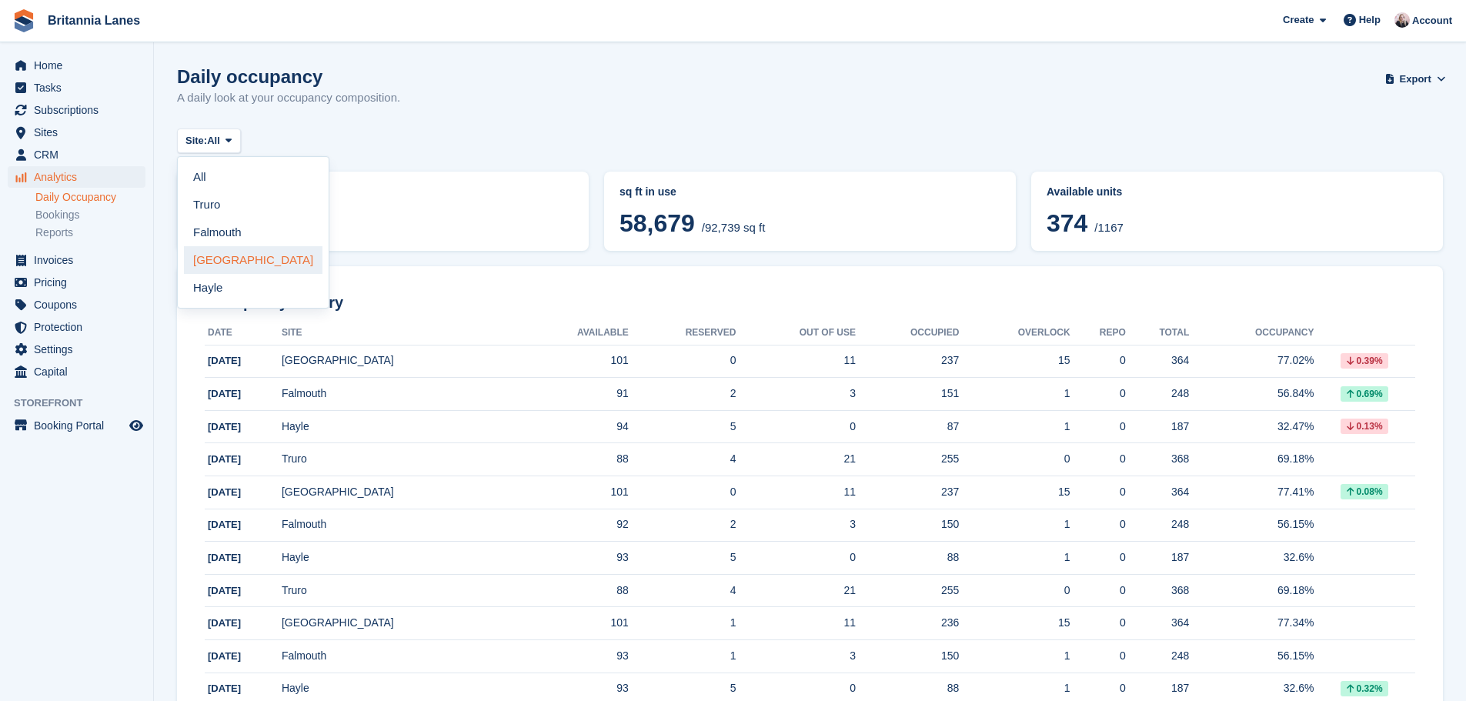
click at [214, 249] on link "[GEOGRAPHIC_DATA]" at bounding box center [253, 260] width 139 height 28
